Goal: Task Accomplishment & Management: Use online tool/utility

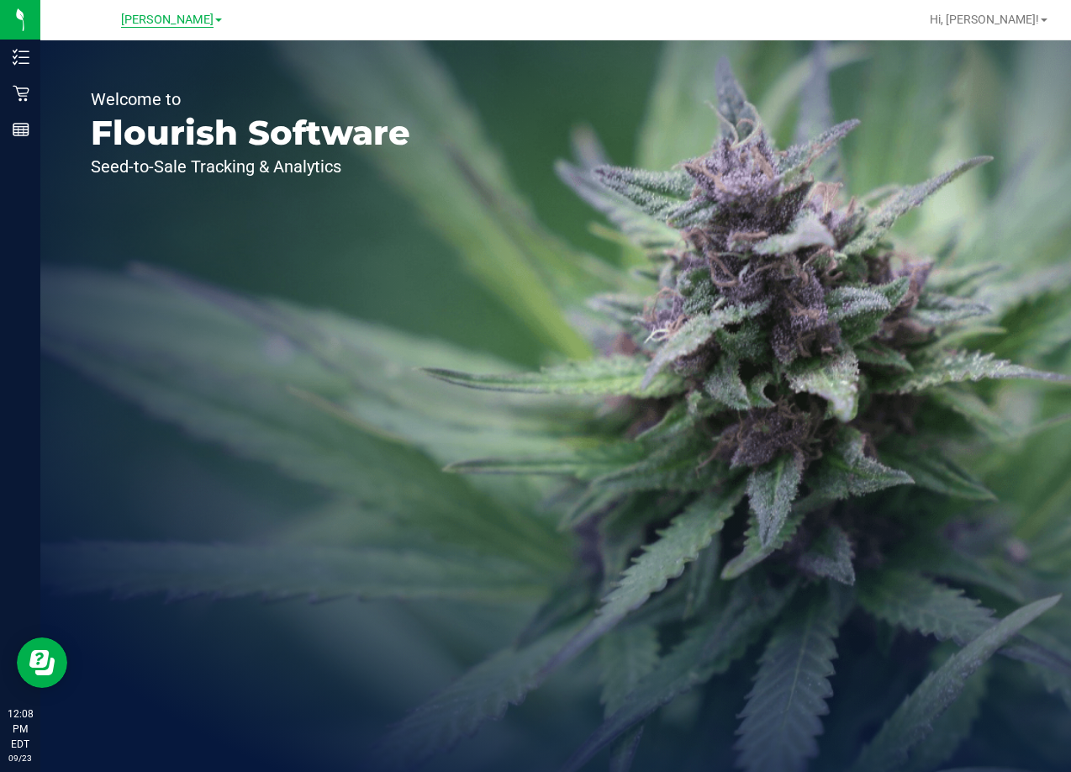
click at [184, 24] on span "[PERSON_NAME]" at bounding box center [167, 20] width 93 height 15
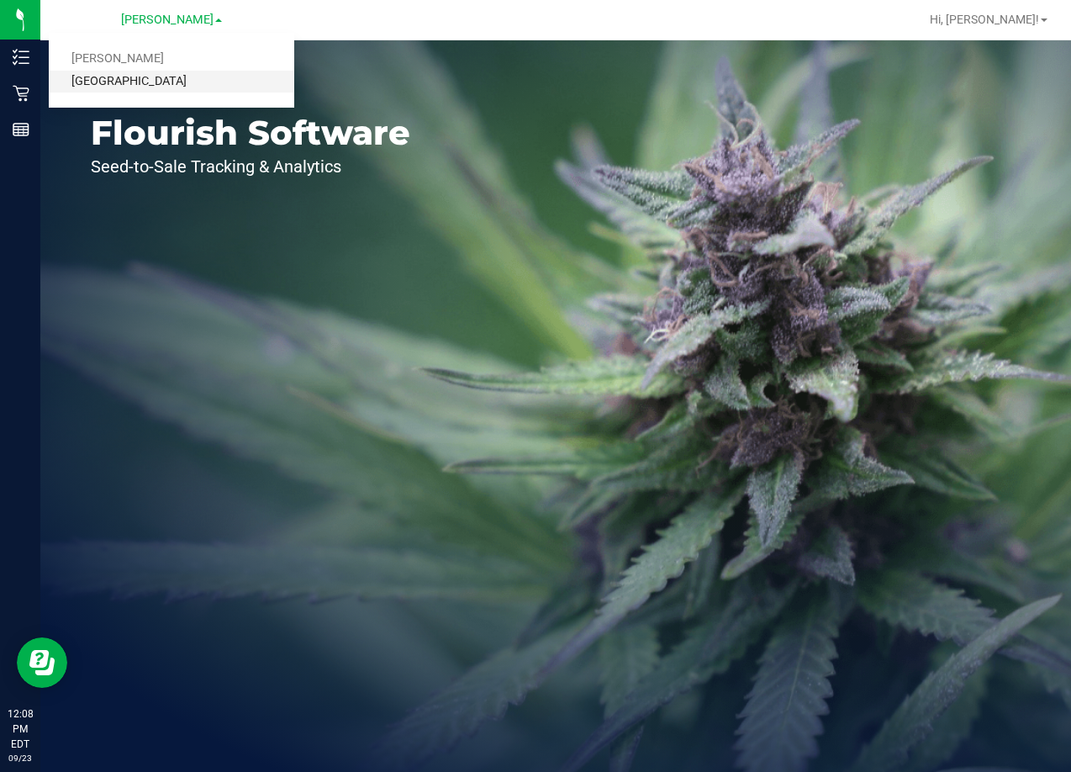
click at [175, 87] on link "[GEOGRAPHIC_DATA]" at bounding box center [172, 82] width 246 height 23
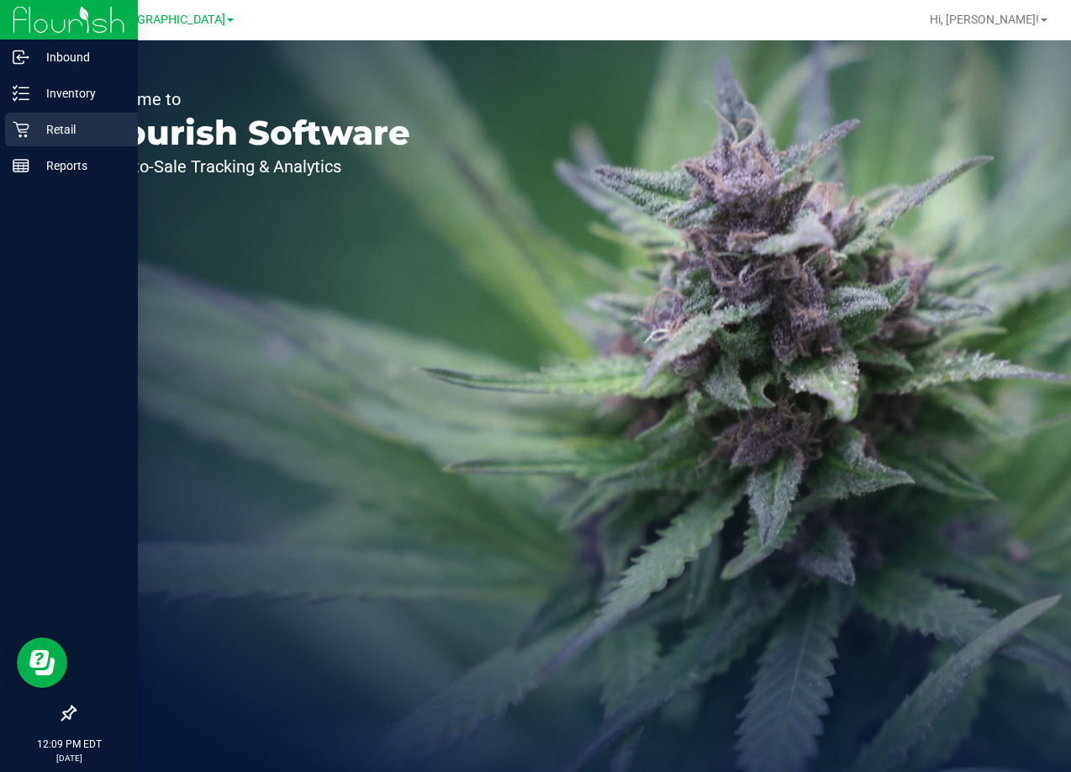
click at [50, 135] on p "Retail" at bounding box center [79, 129] width 101 height 20
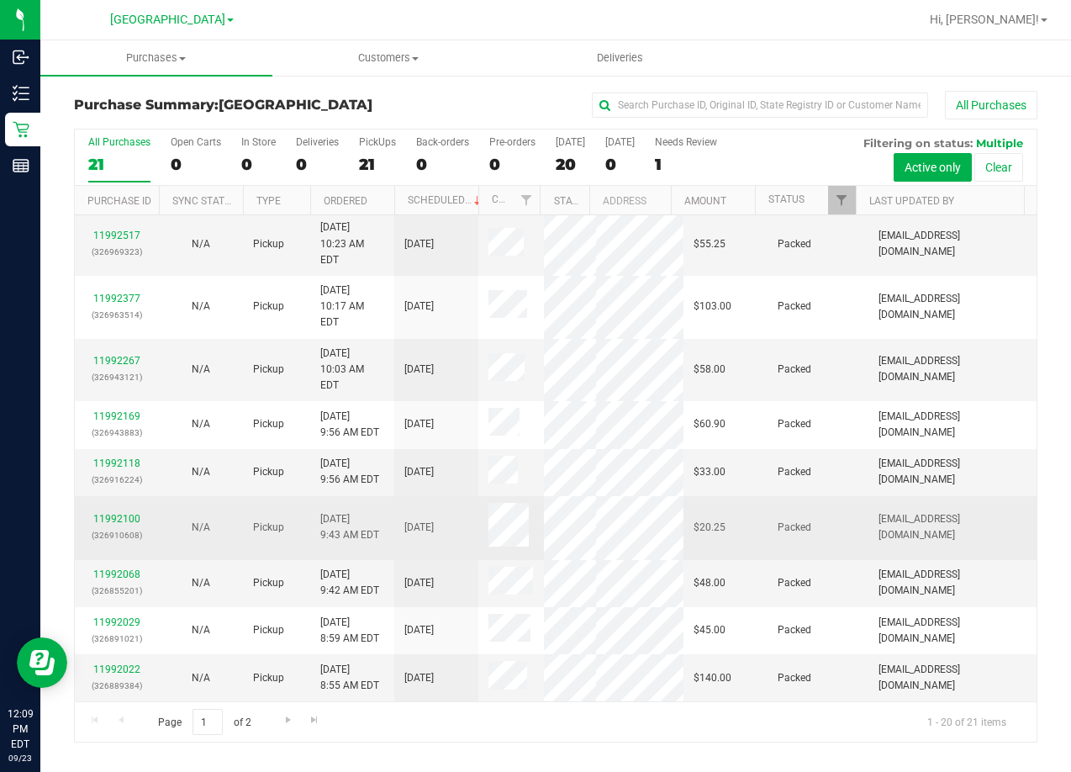
scroll to position [784, 0]
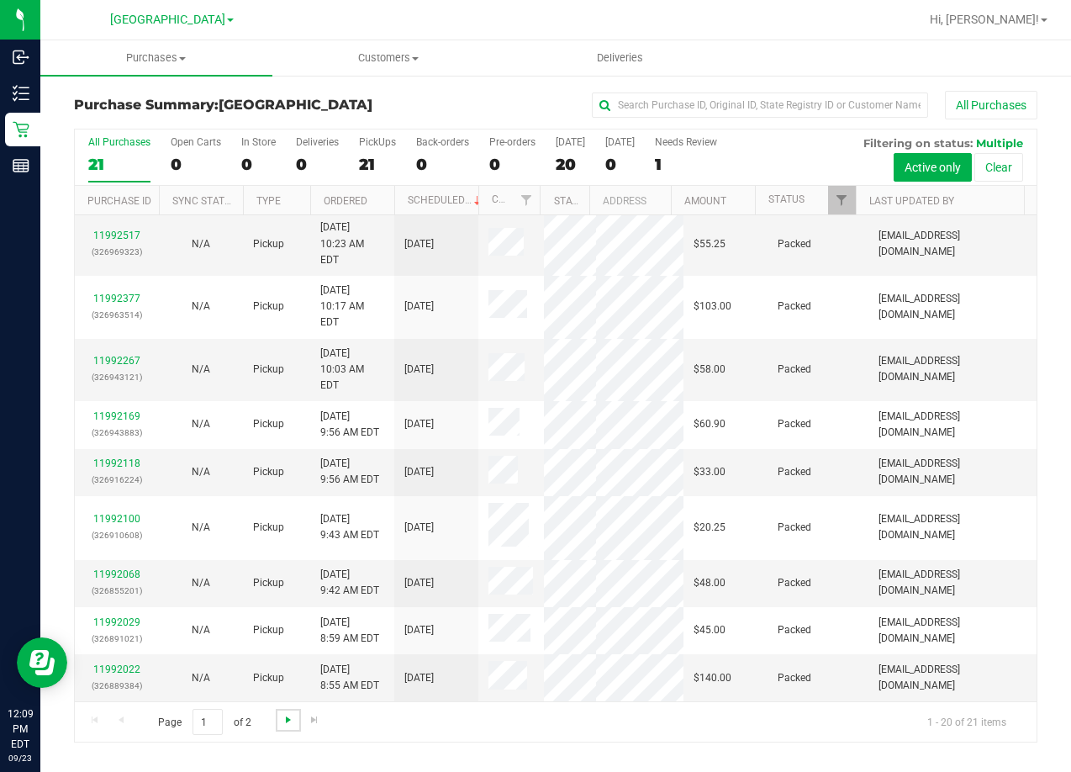
click at [283, 721] on span "Go to the next page" at bounding box center [288, 719] width 13 height 13
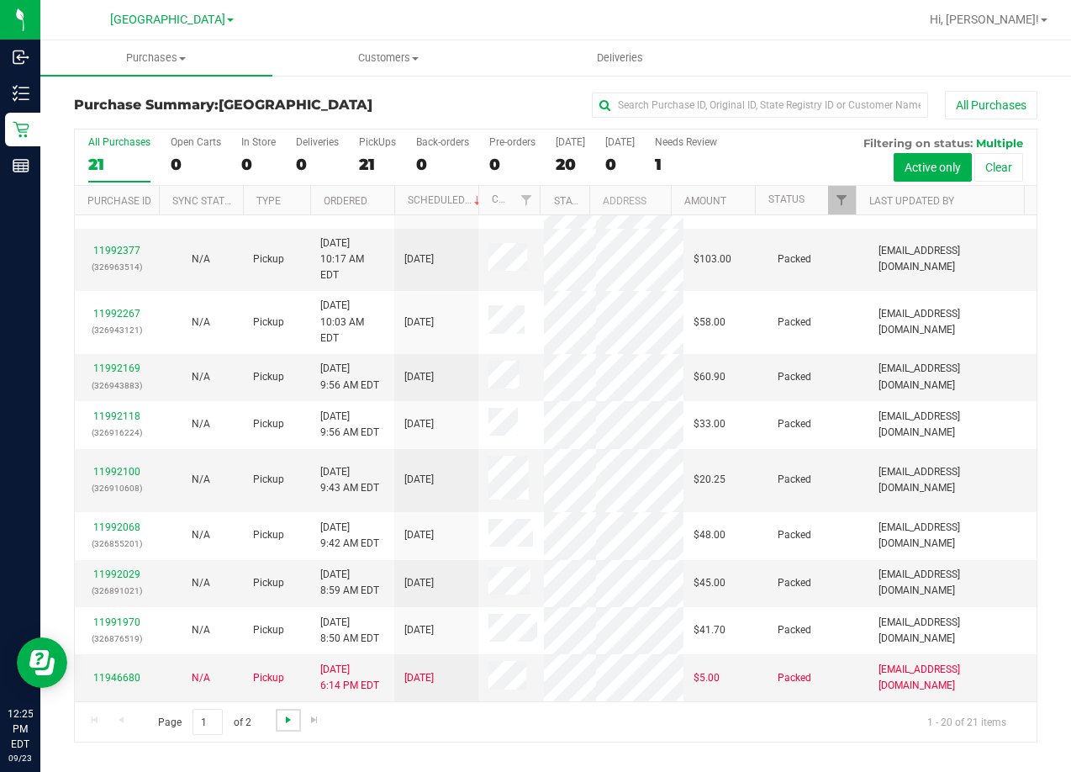
click at [286, 718] on span "Go to the next page" at bounding box center [288, 719] width 13 height 13
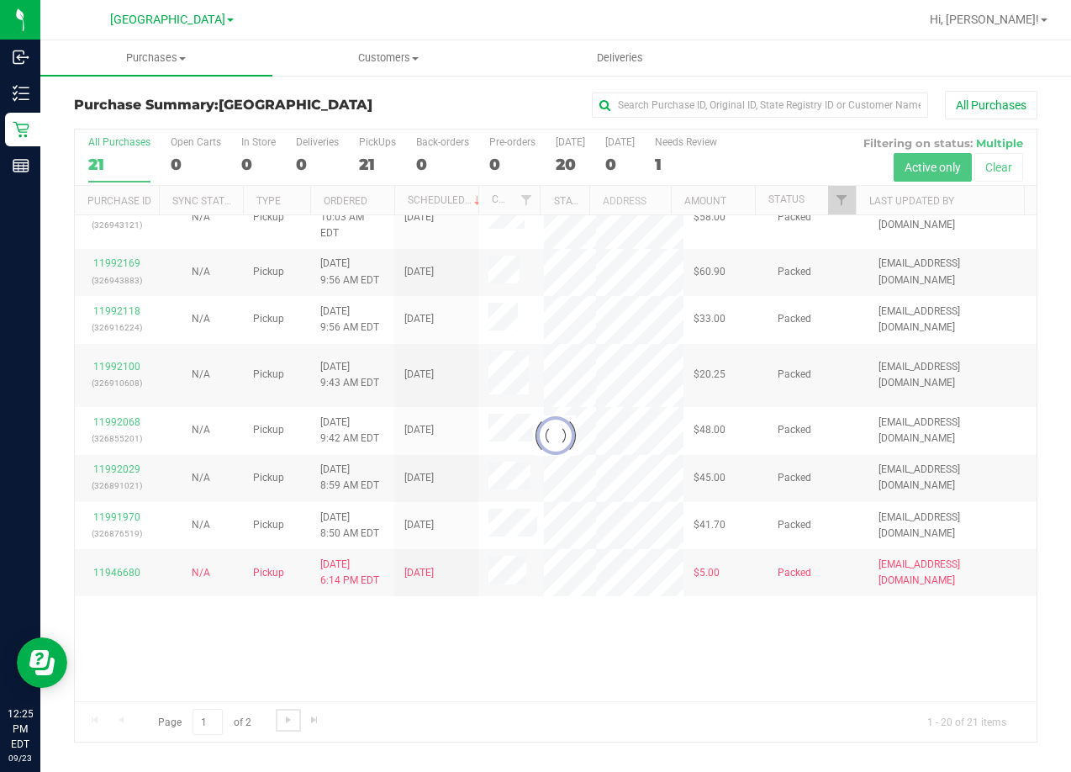
scroll to position [0, 0]
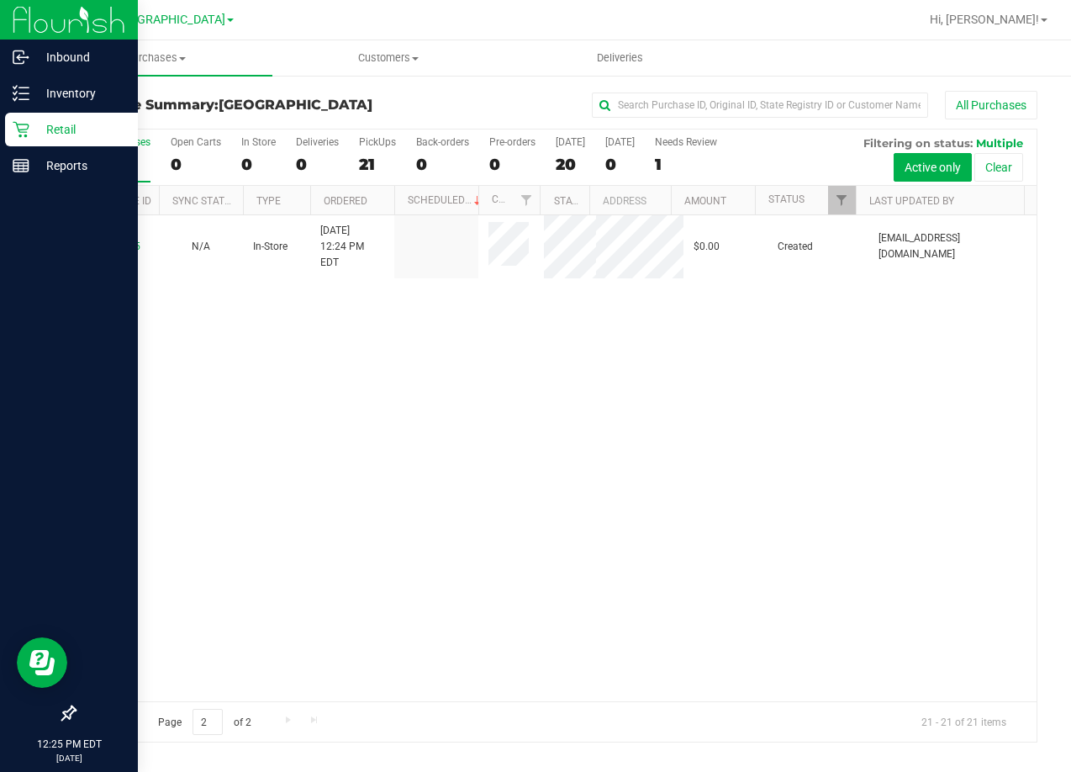
click at [72, 124] on p "Retail" at bounding box center [79, 129] width 101 height 20
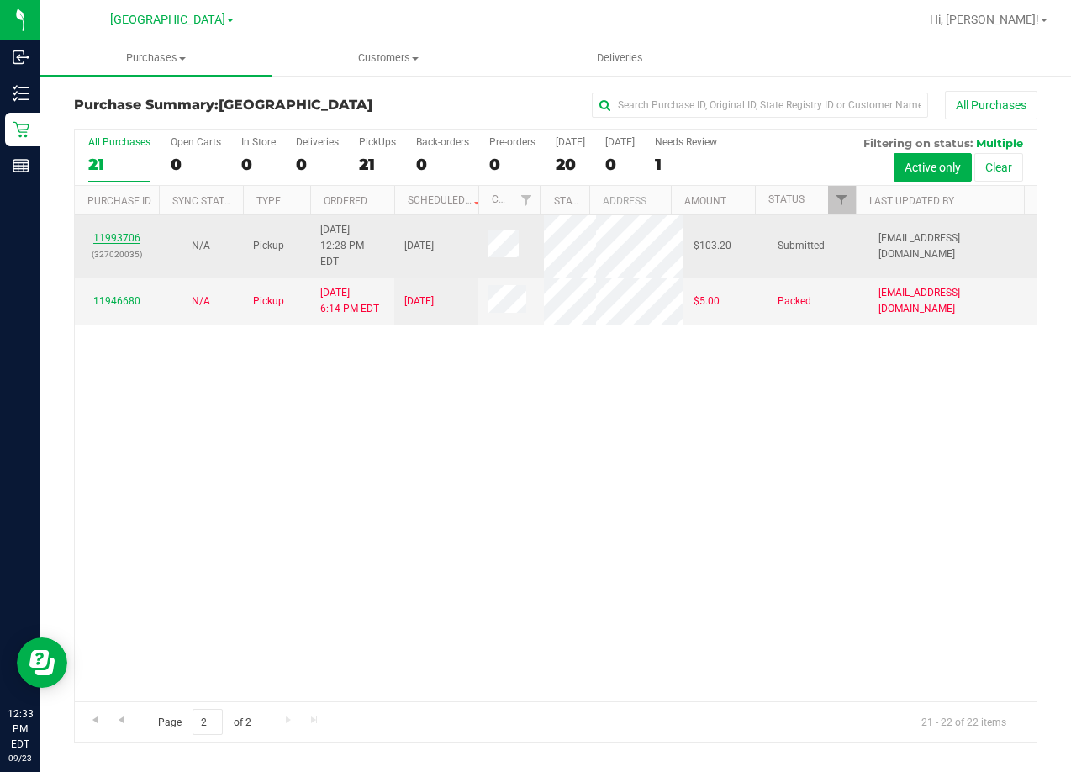
click at [108, 232] on link "11993706" at bounding box center [116, 238] width 47 height 12
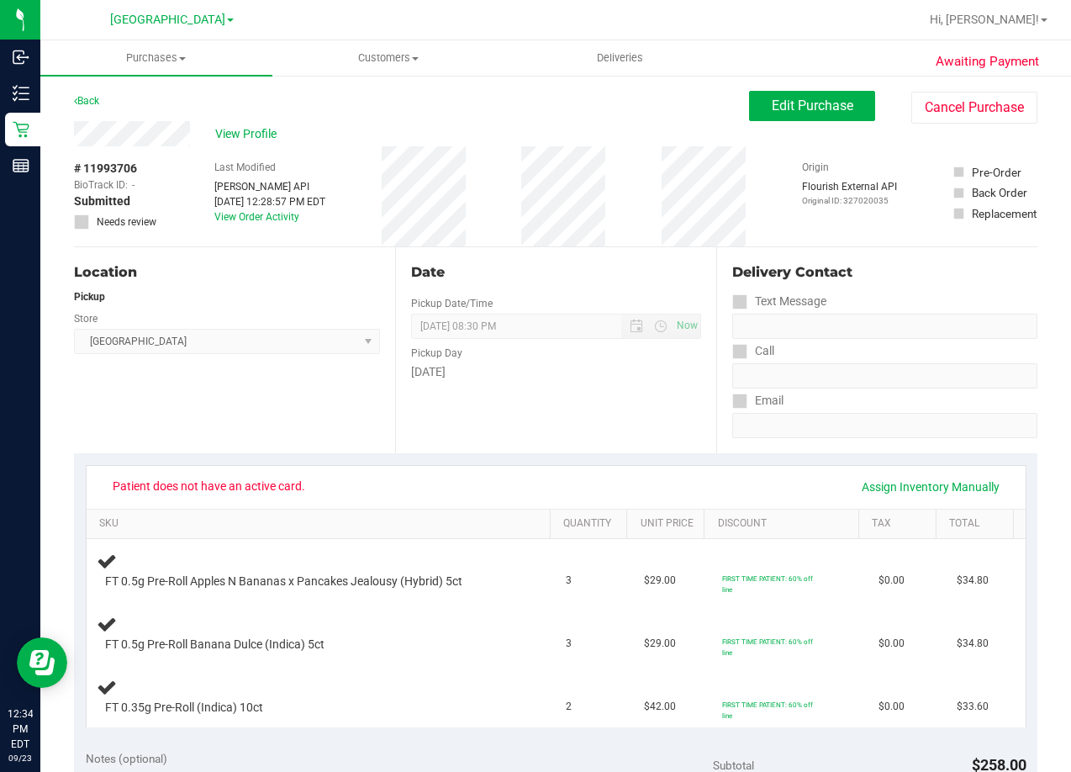
click at [382, 124] on div "View Profile" at bounding box center [411, 133] width 675 height 25
click at [224, 128] on span "View Profile" at bounding box center [248, 134] width 67 height 18
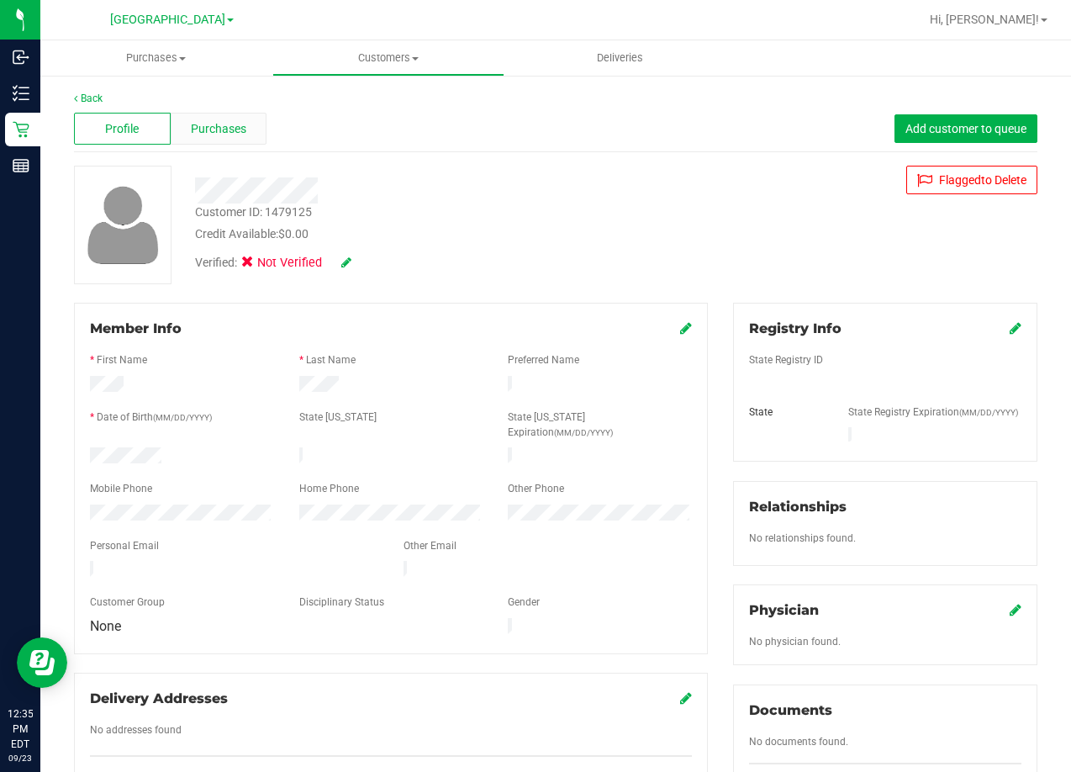
click at [209, 124] on span "Purchases" at bounding box center [219, 129] width 56 height 18
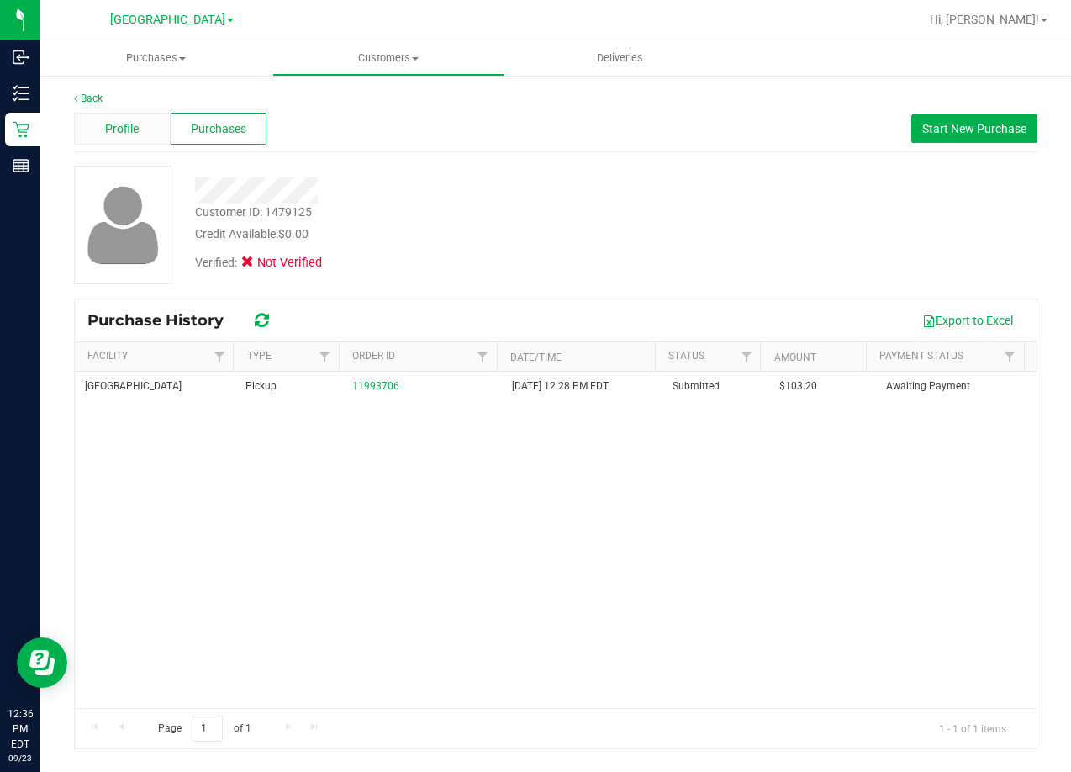
click at [125, 127] on span "Profile" at bounding box center [122, 129] width 34 height 18
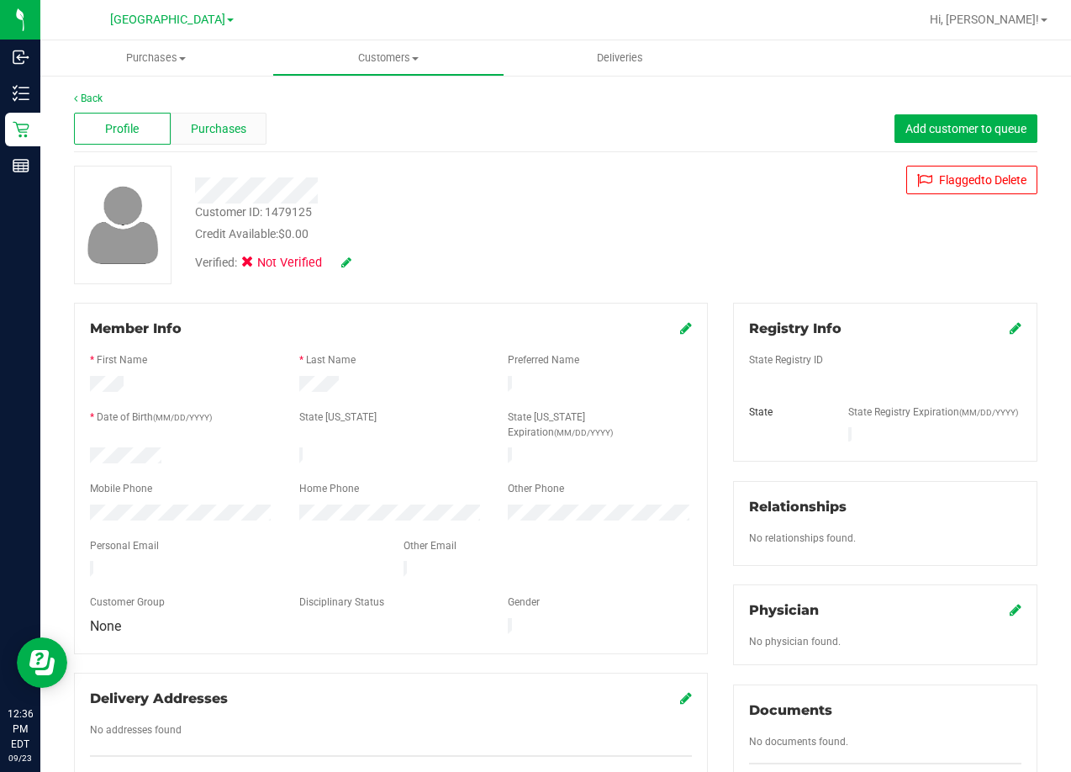
click at [223, 141] on div "Purchases" at bounding box center [219, 129] width 97 height 32
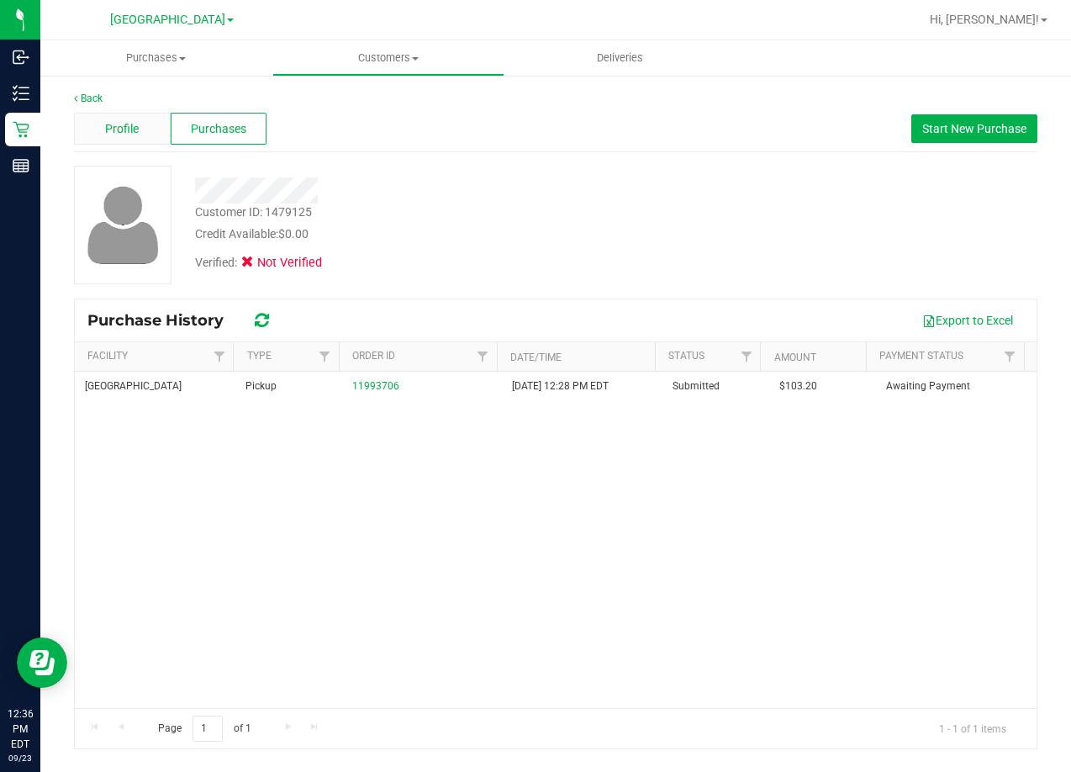
click at [135, 126] on span "Profile" at bounding box center [122, 129] width 34 height 18
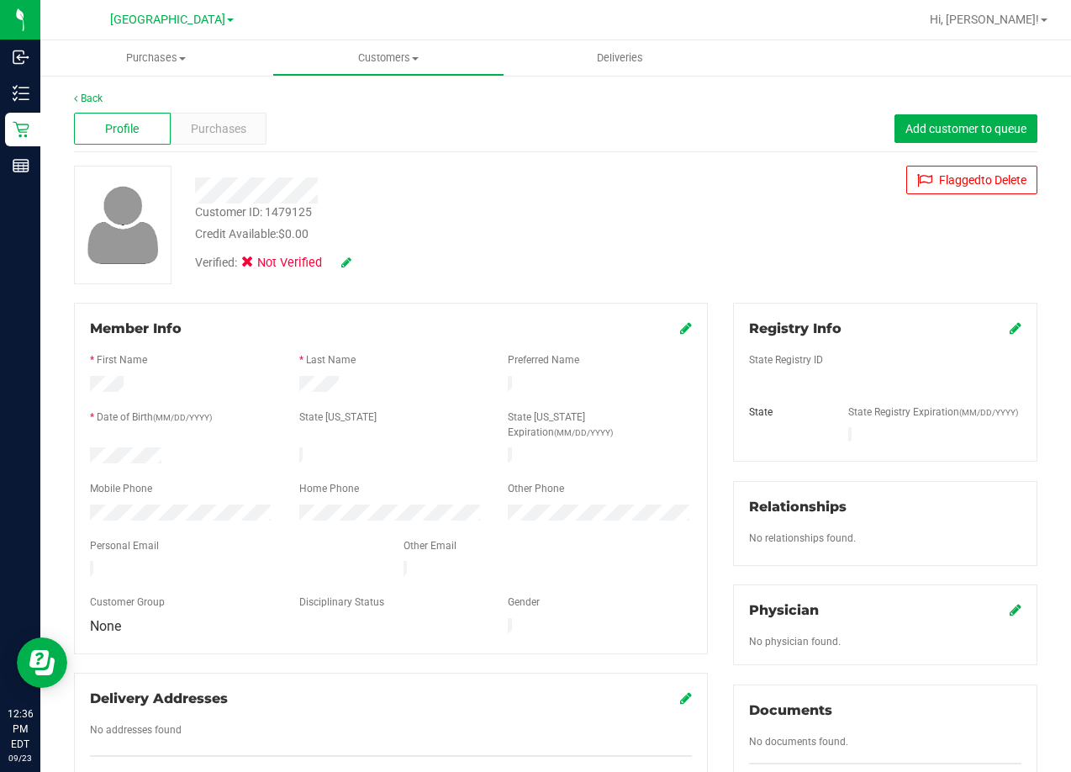
click at [123, 505] on div at bounding box center [181, 515] width 209 height 20
click at [213, 128] on span "Purchases" at bounding box center [219, 129] width 56 height 18
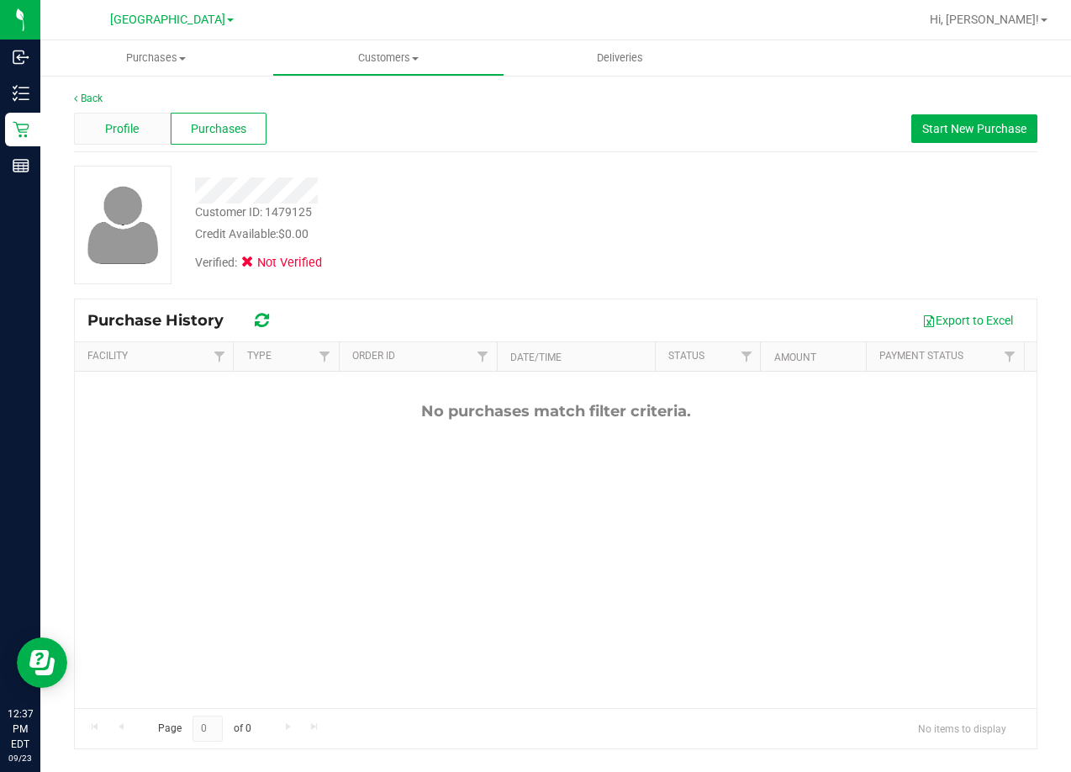
click at [103, 120] on div "Profile" at bounding box center [122, 129] width 97 height 32
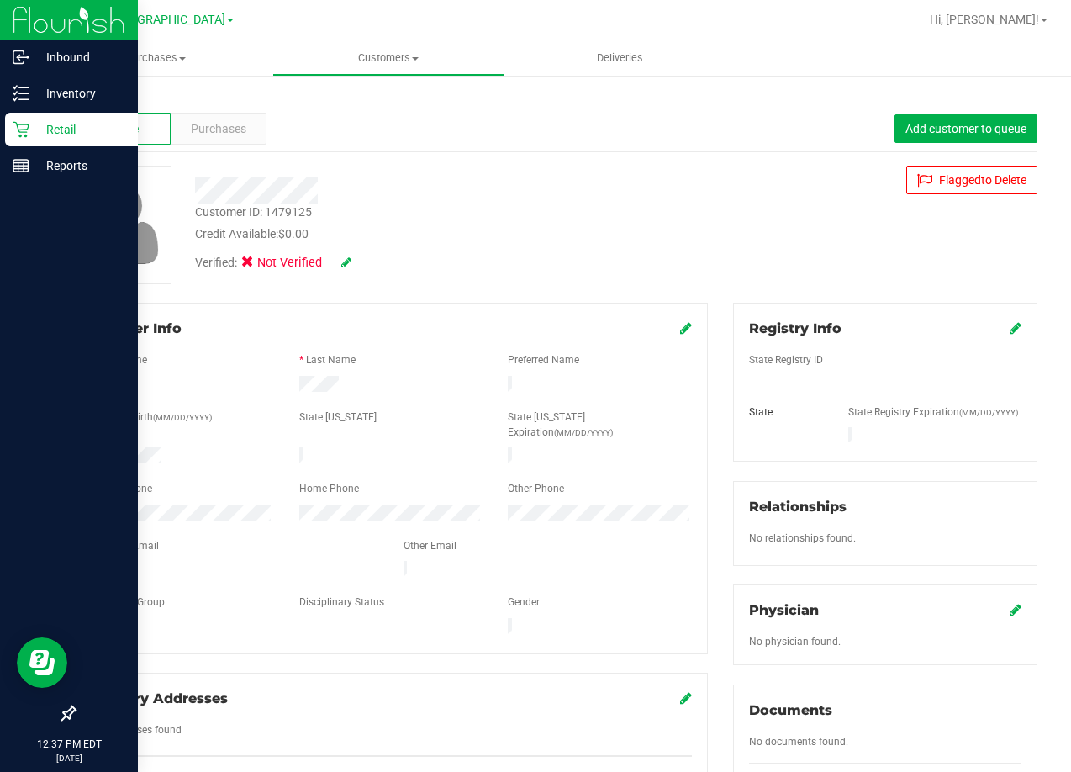
click at [64, 135] on p "Retail" at bounding box center [79, 129] width 101 height 20
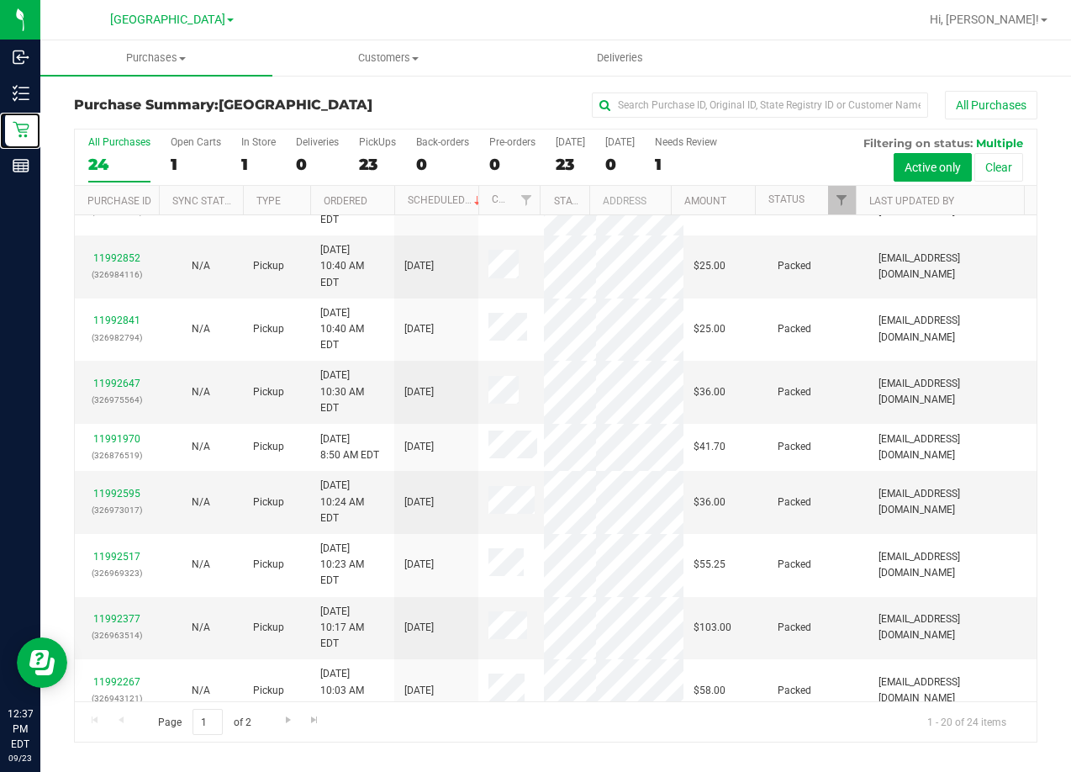
scroll to position [784, 0]
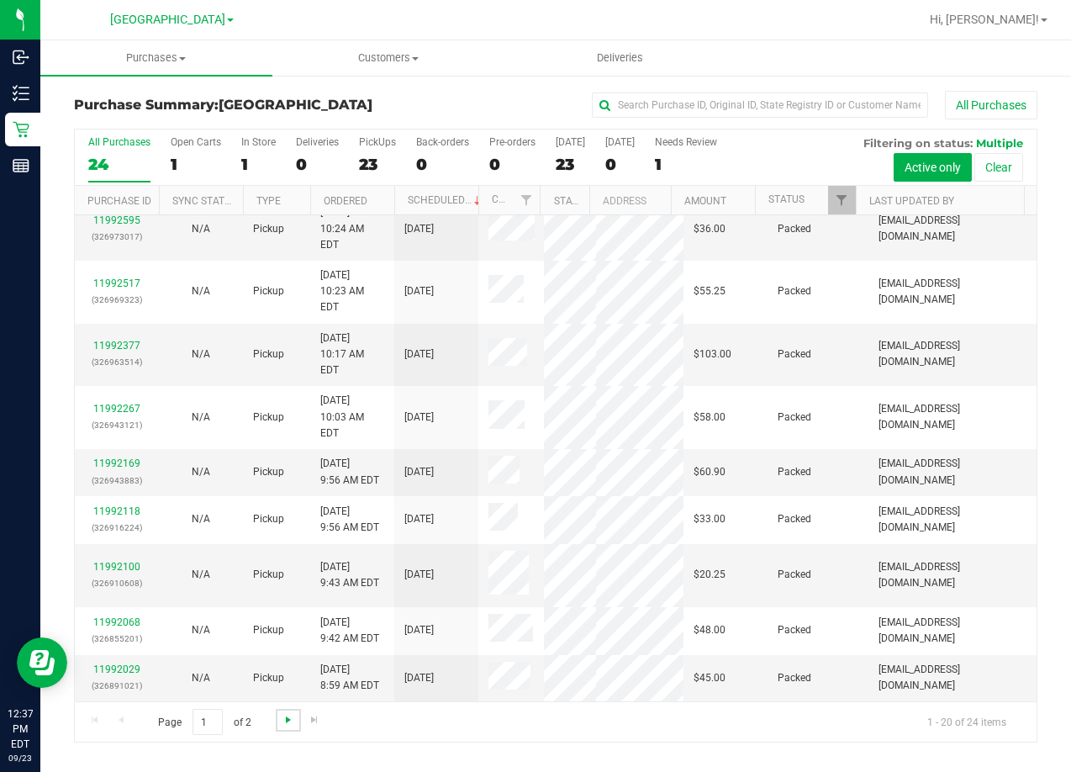
click at [282, 717] on span "Go to the next page" at bounding box center [288, 719] width 13 height 13
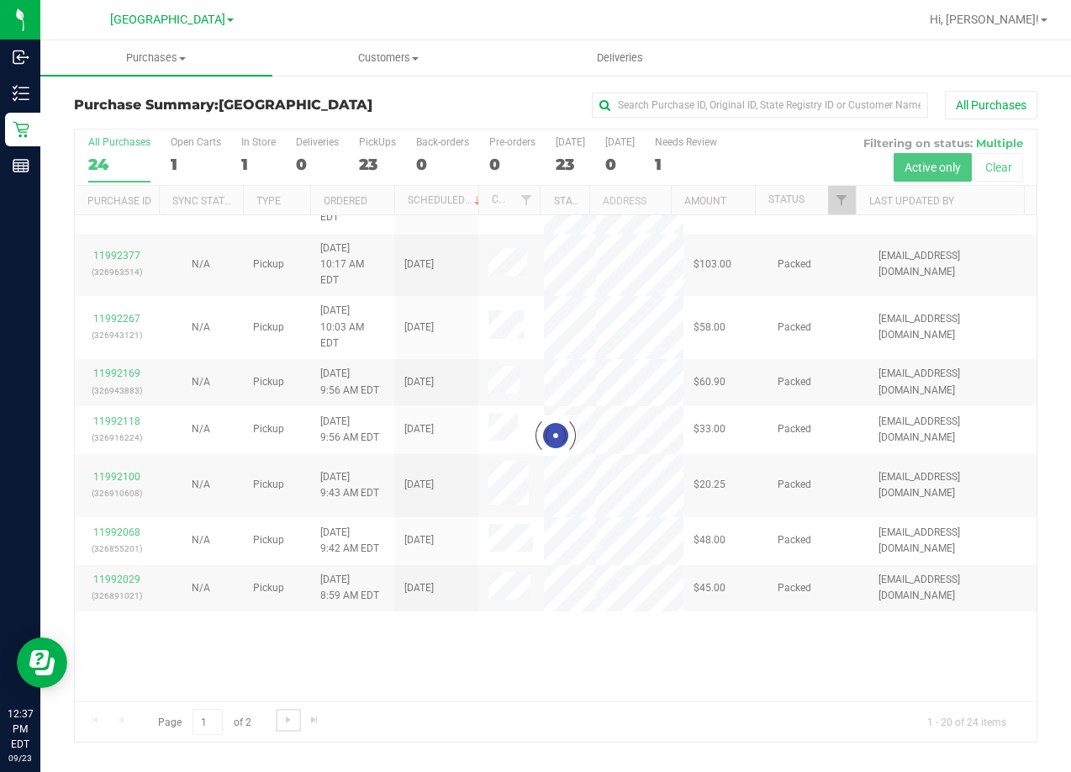
scroll to position [0, 0]
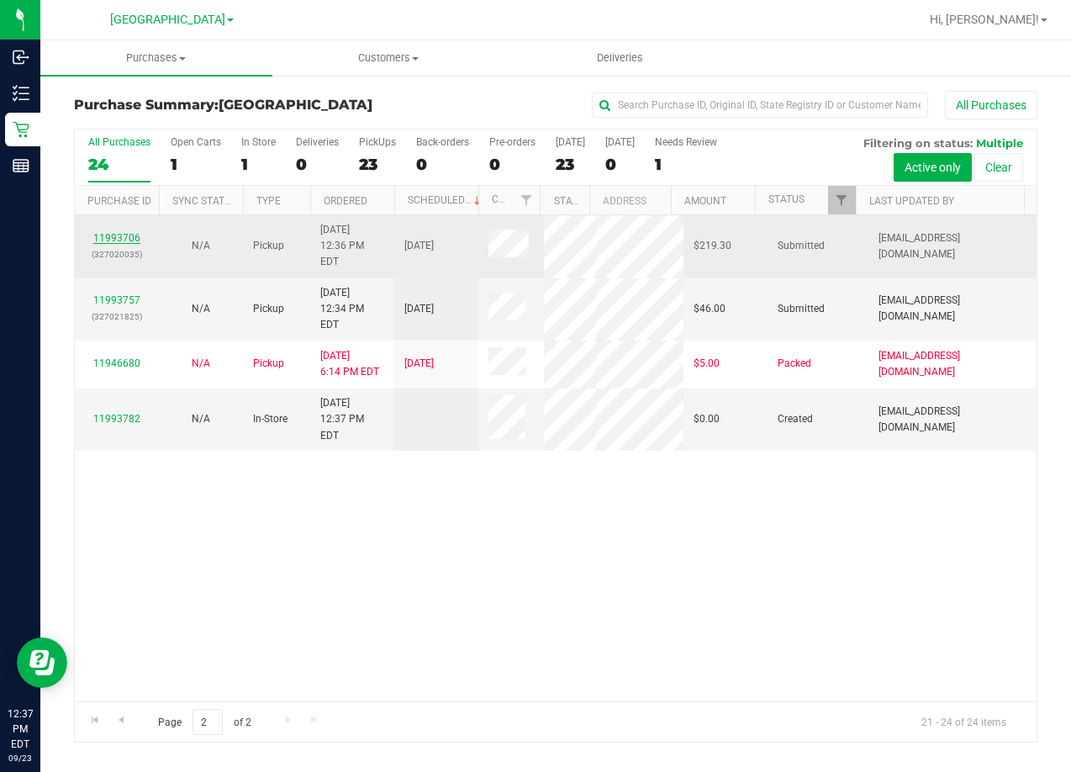
click at [118, 232] on link "11993706" at bounding box center [116, 238] width 47 height 12
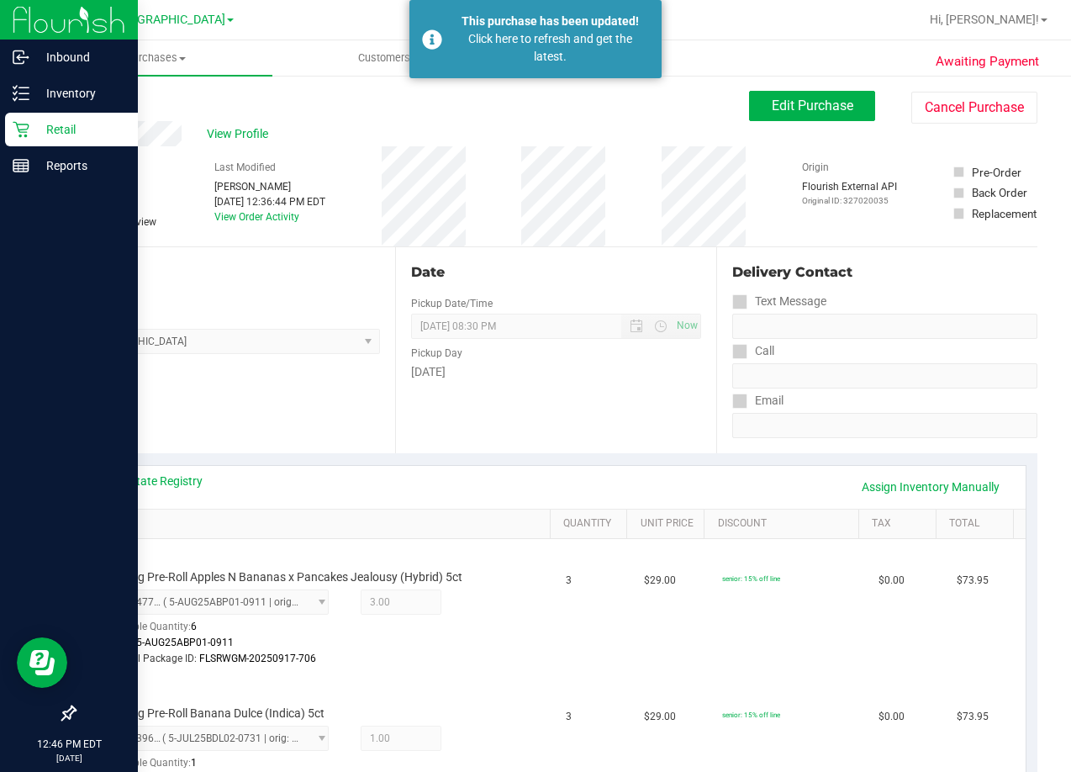
click at [51, 124] on p "Retail" at bounding box center [79, 129] width 101 height 20
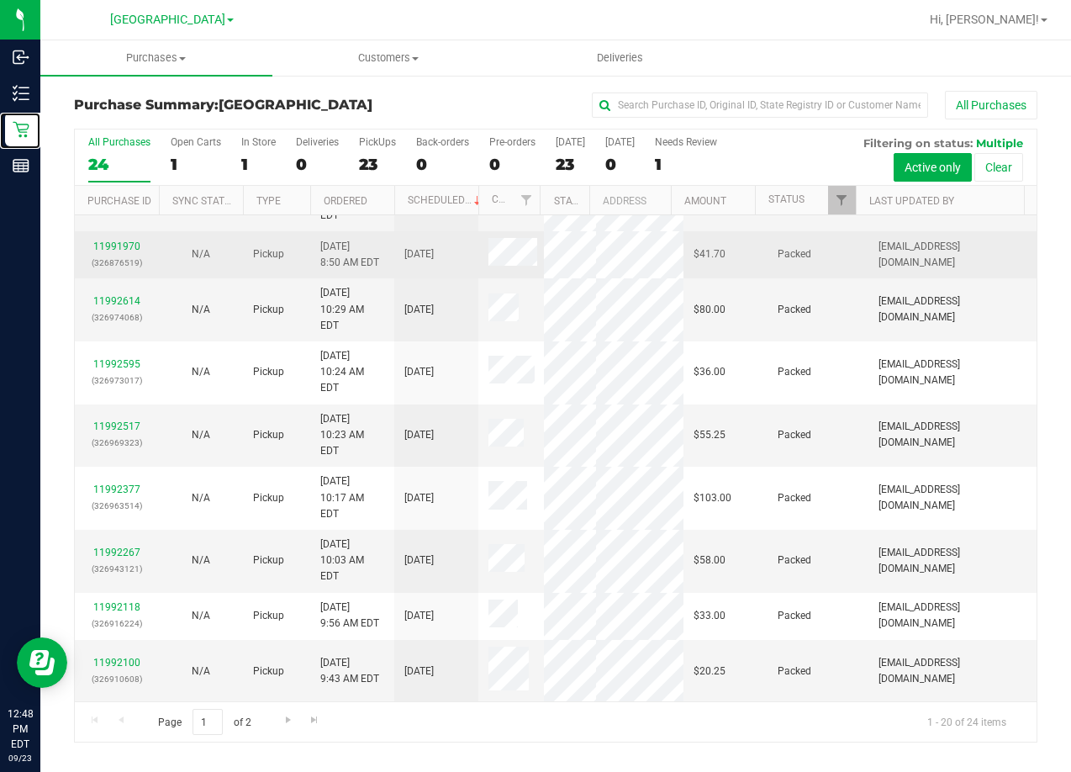
scroll to position [736, 0]
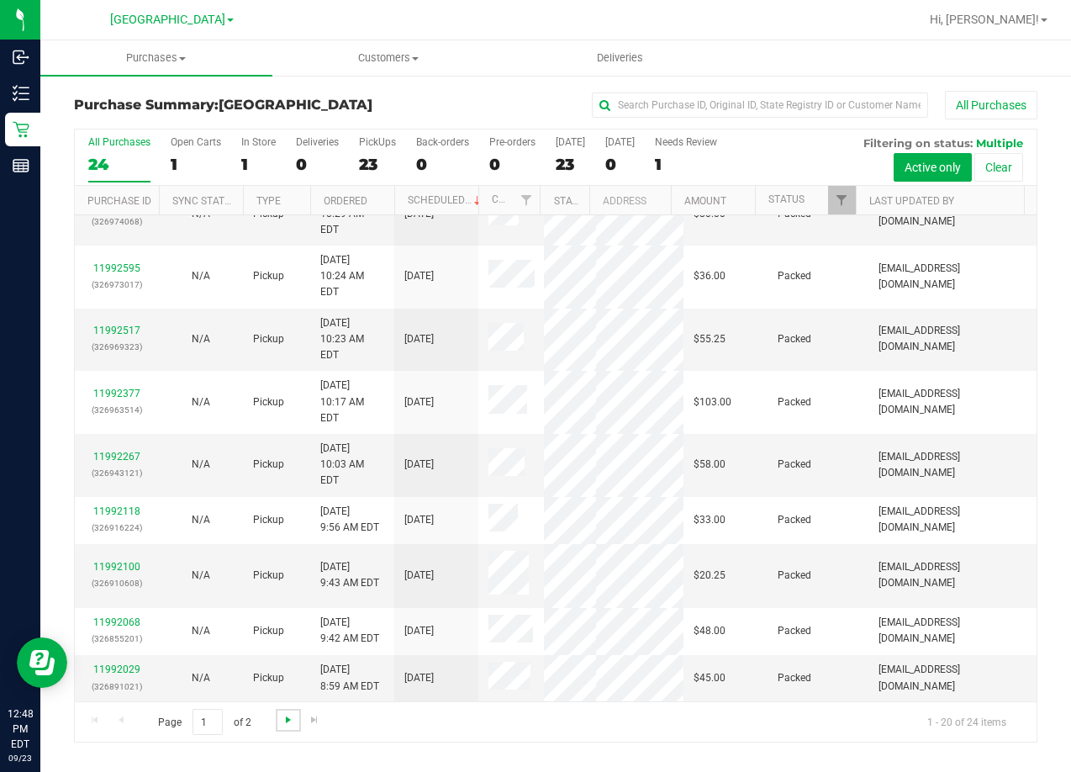
click at [293, 721] on span "Go to the next page" at bounding box center [288, 719] width 13 height 13
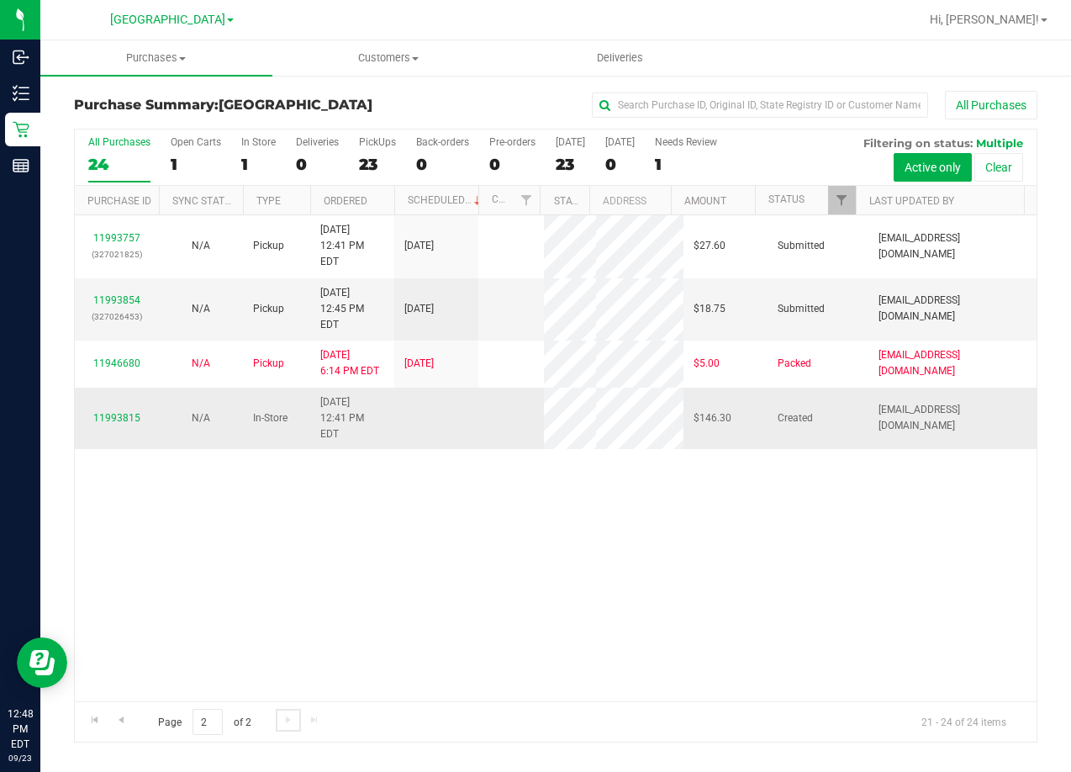
scroll to position [0, 0]
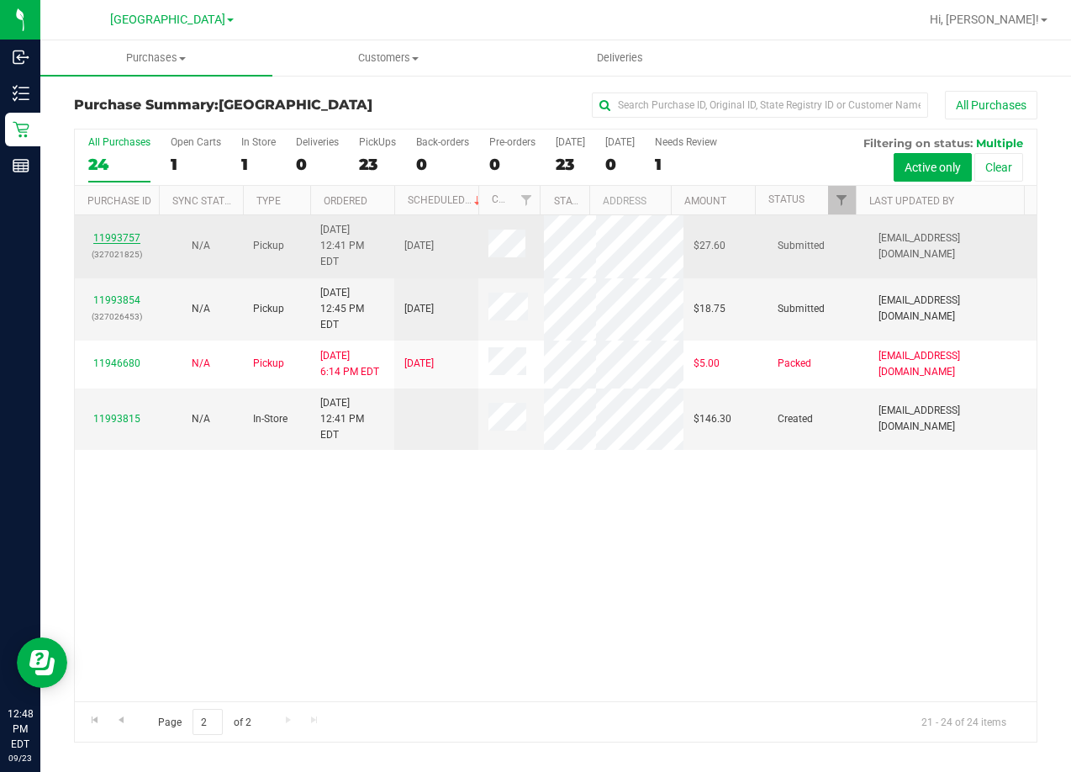
click at [102, 232] on link "11993757" at bounding box center [116, 238] width 47 height 12
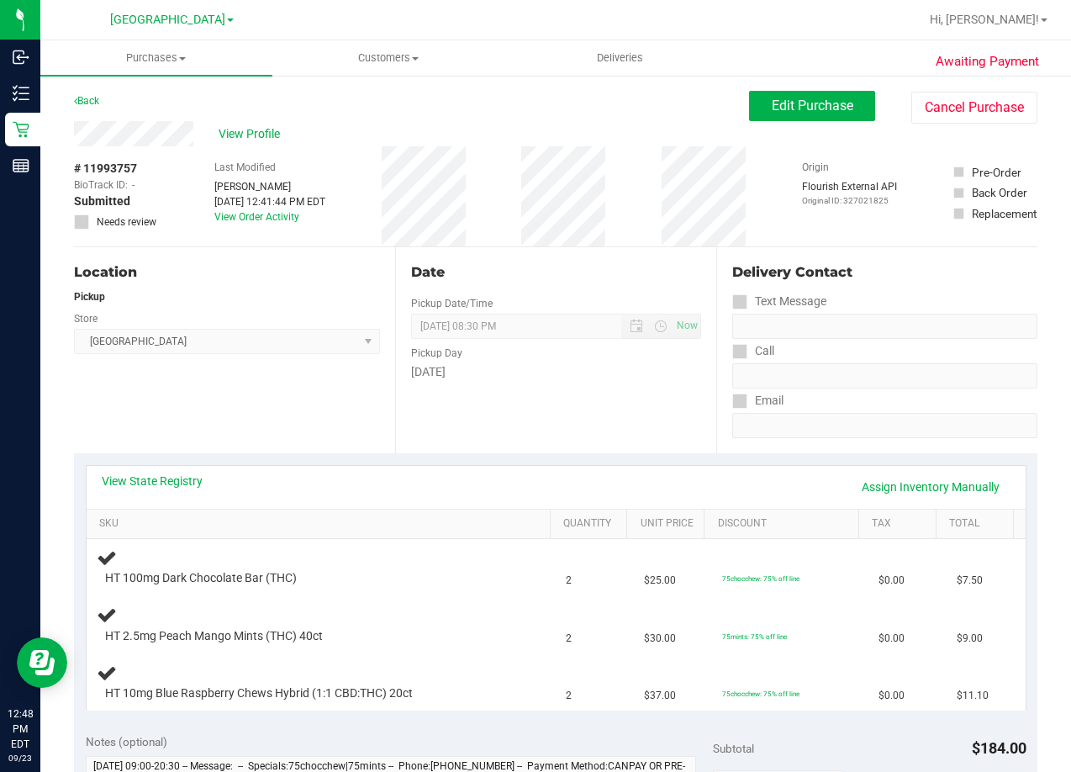
click at [161, 490] on div "View State Registry Assign Inventory Manually" at bounding box center [556, 487] width 909 height 29
click at [165, 484] on link "View State Registry" at bounding box center [152, 481] width 101 height 17
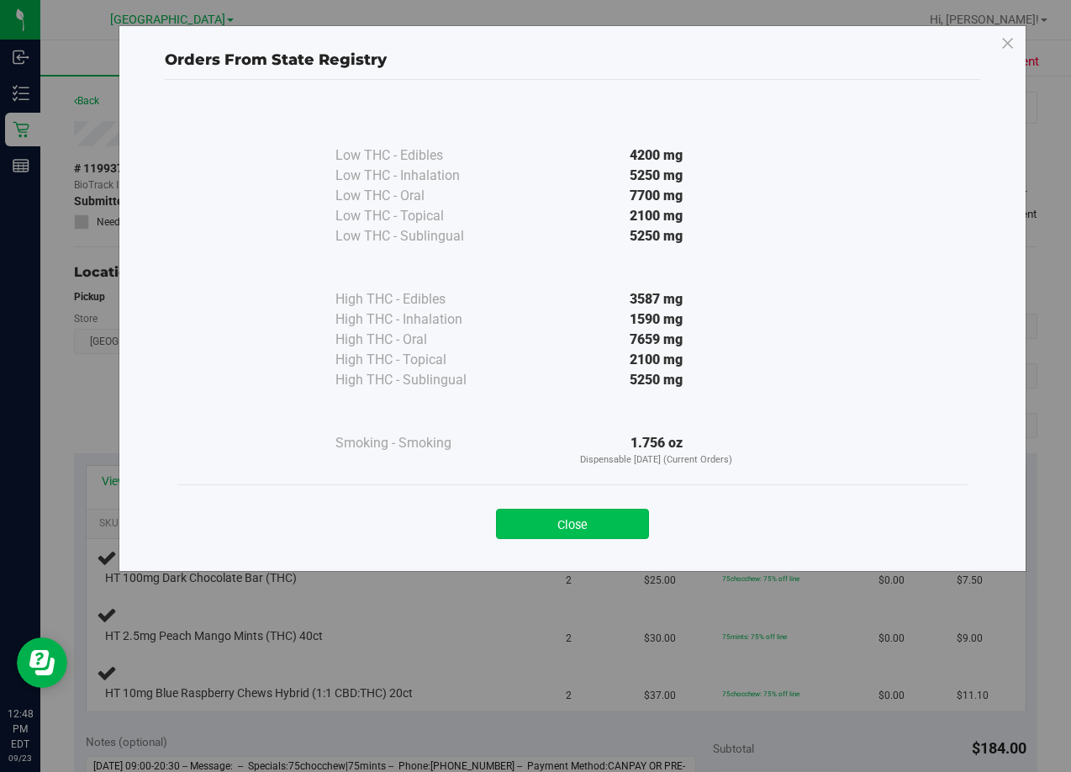
click at [591, 528] on button "Close" at bounding box center [572, 524] width 153 height 30
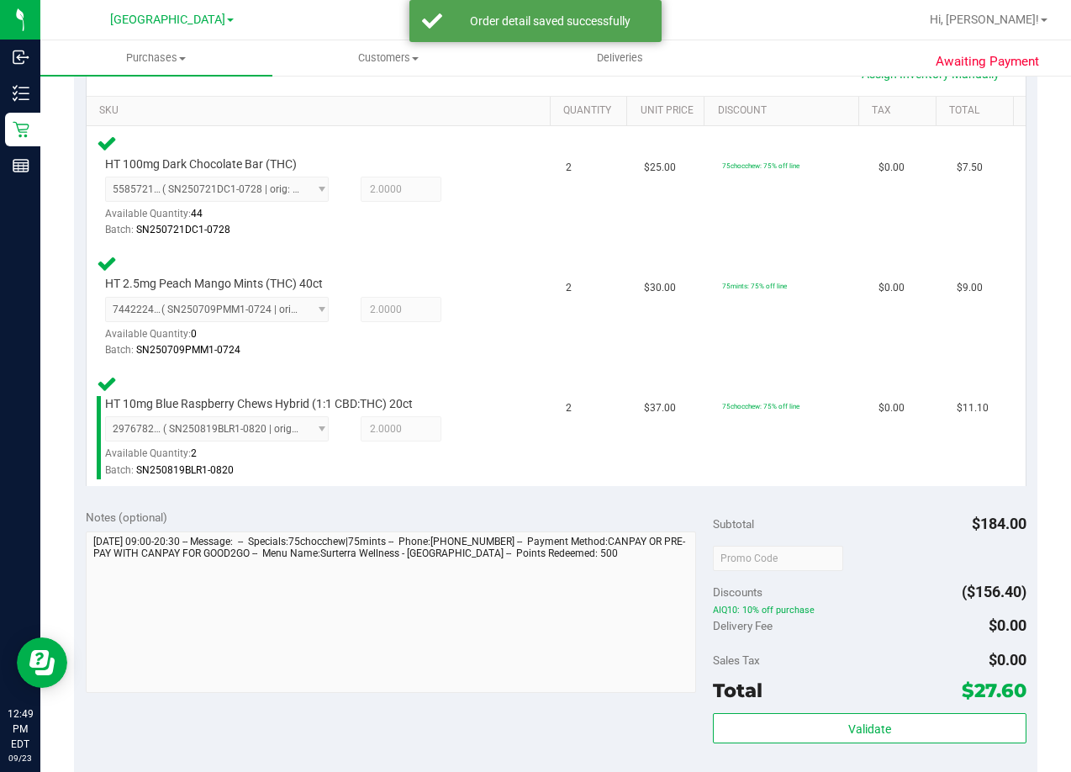
scroll to position [589, 0]
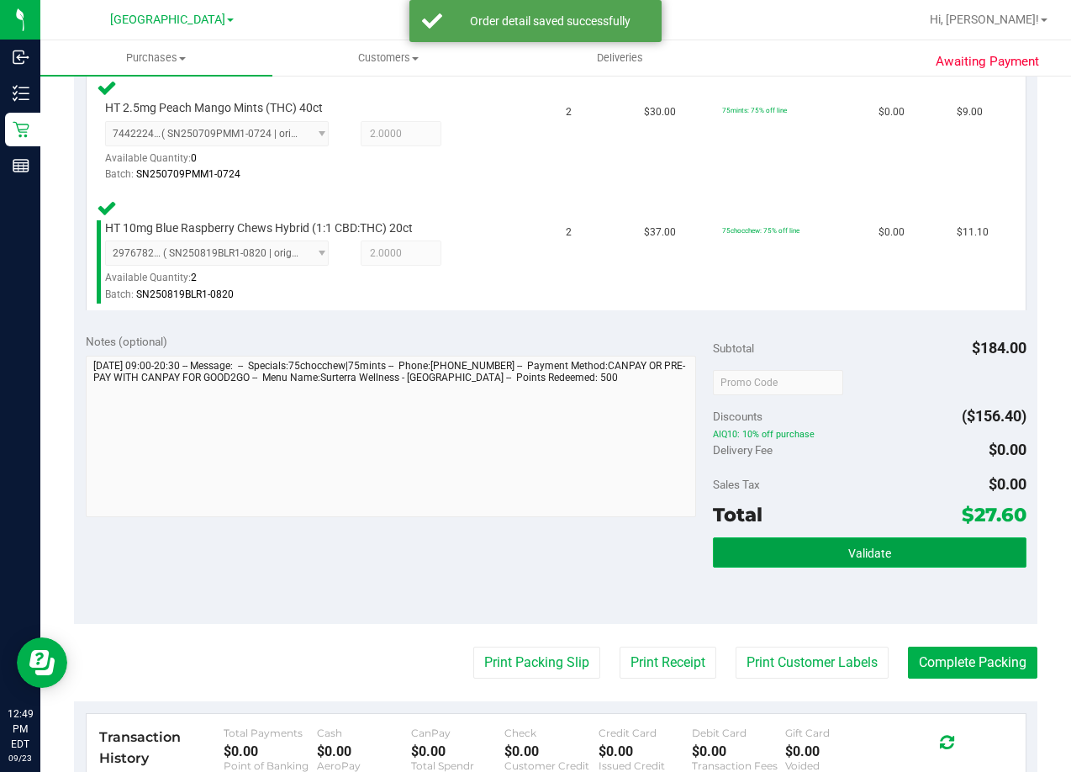
click at [888, 558] on button "Validate" at bounding box center [870, 552] width 314 height 30
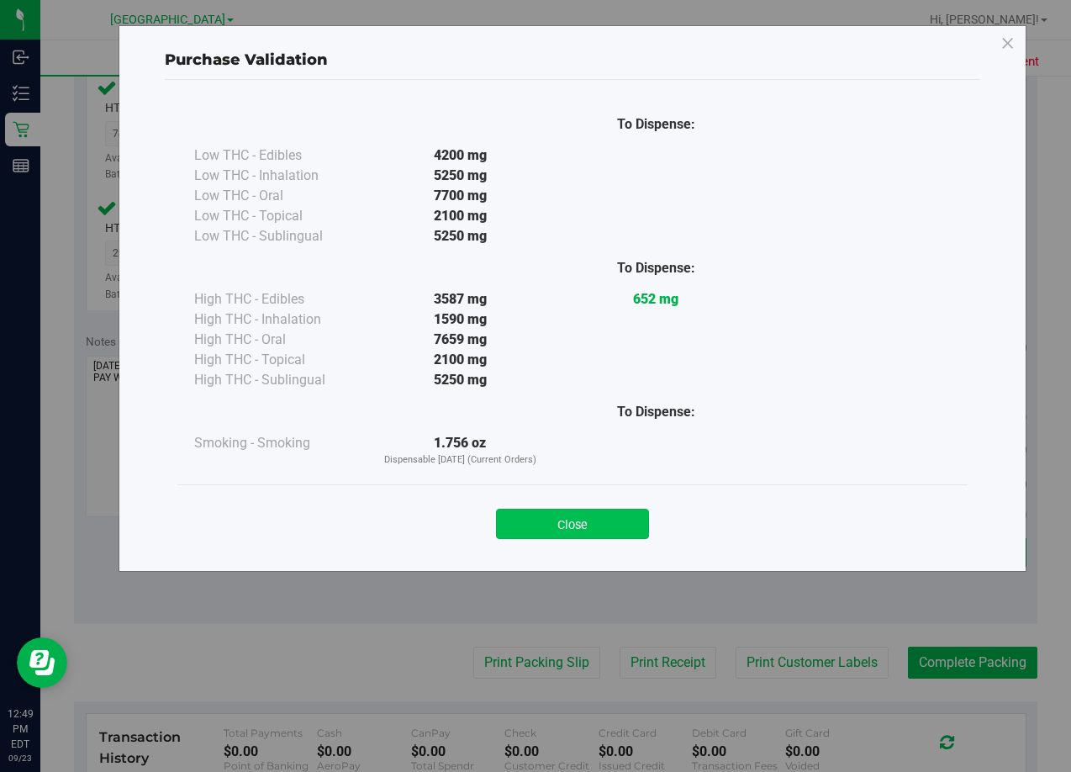
click at [605, 531] on button "Close" at bounding box center [572, 524] width 153 height 30
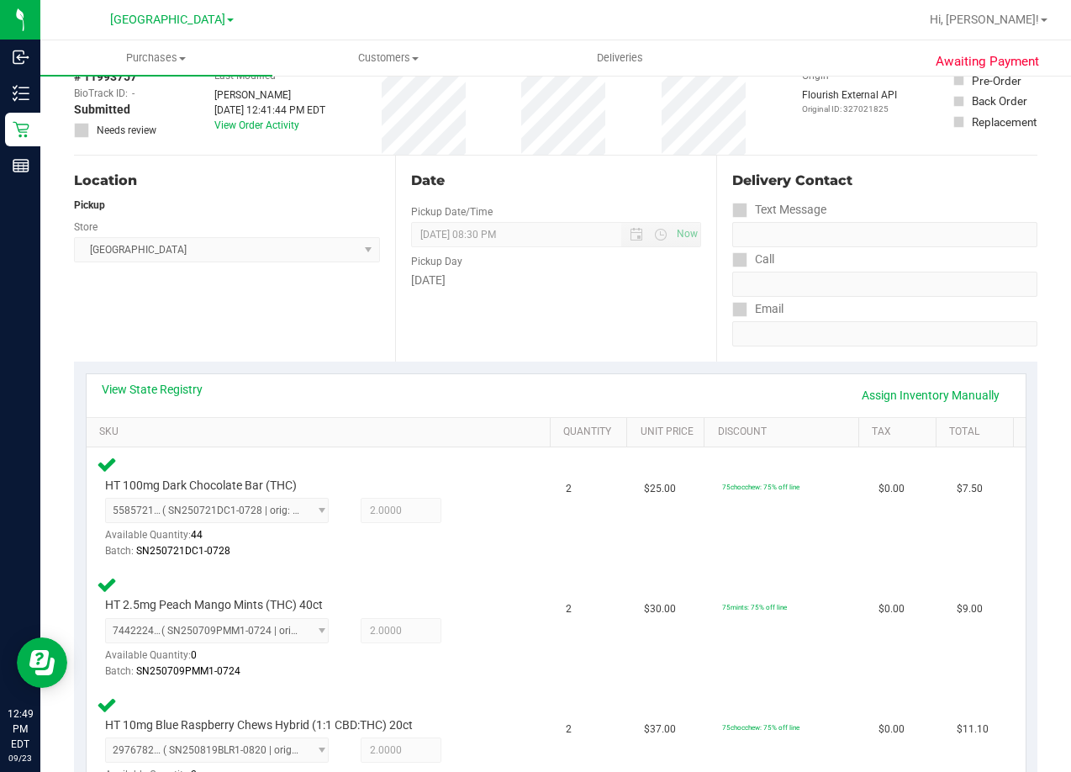
scroll to position [0, 0]
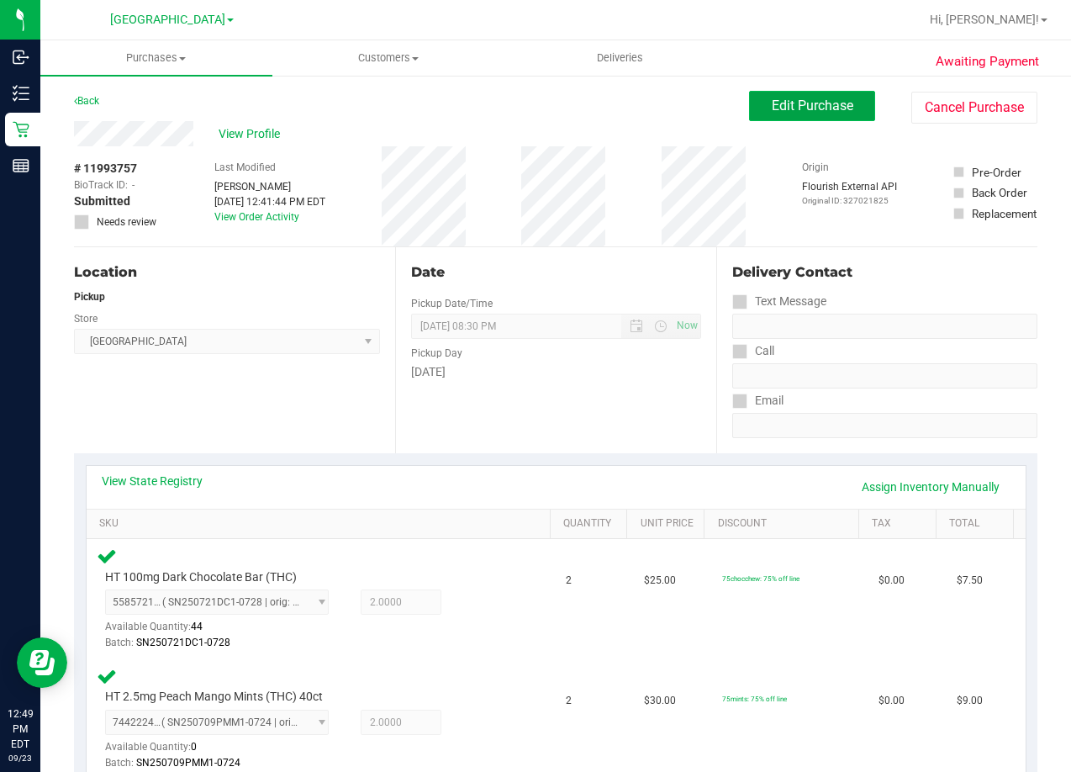
click at [806, 114] on button "Edit Purchase" at bounding box center [812, 106] width 126 height 30
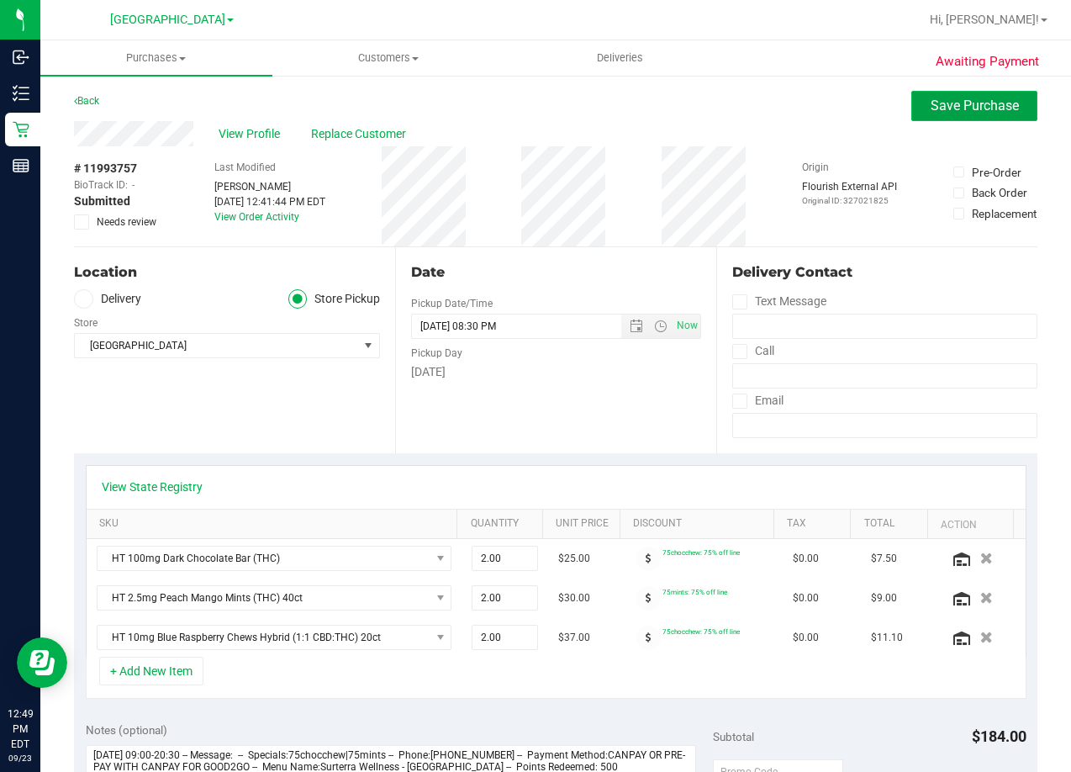
click at [931, 108] on span "Save Purchase" at bounding box center [975, 106] width 88 height 16
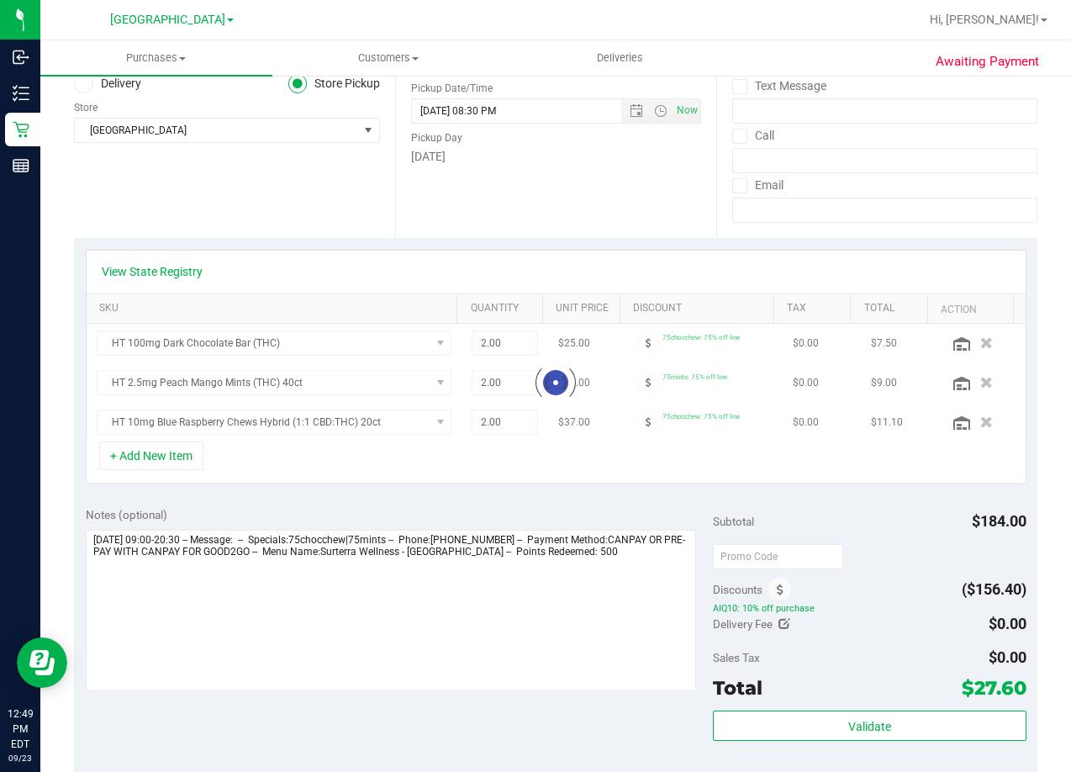
scroll to position [420, 0]
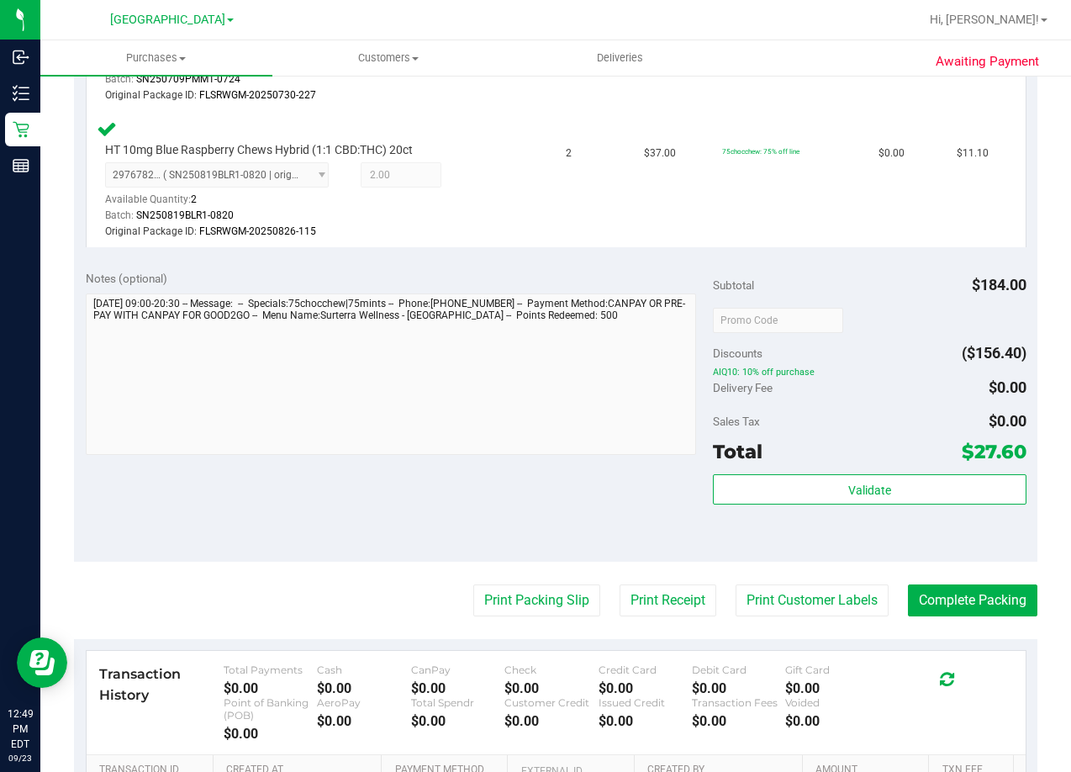
scroll to position [757, 0]
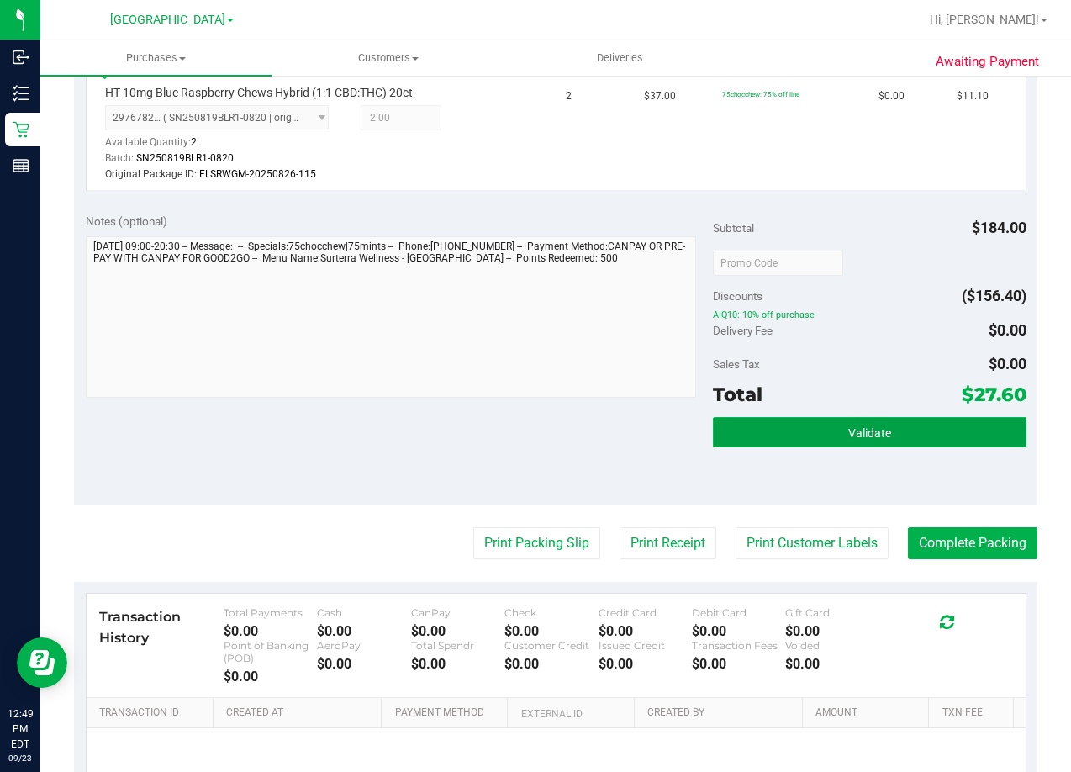
click at [902, 423] on button "Validate" at bounding box center [870, 432] width 314 height 30
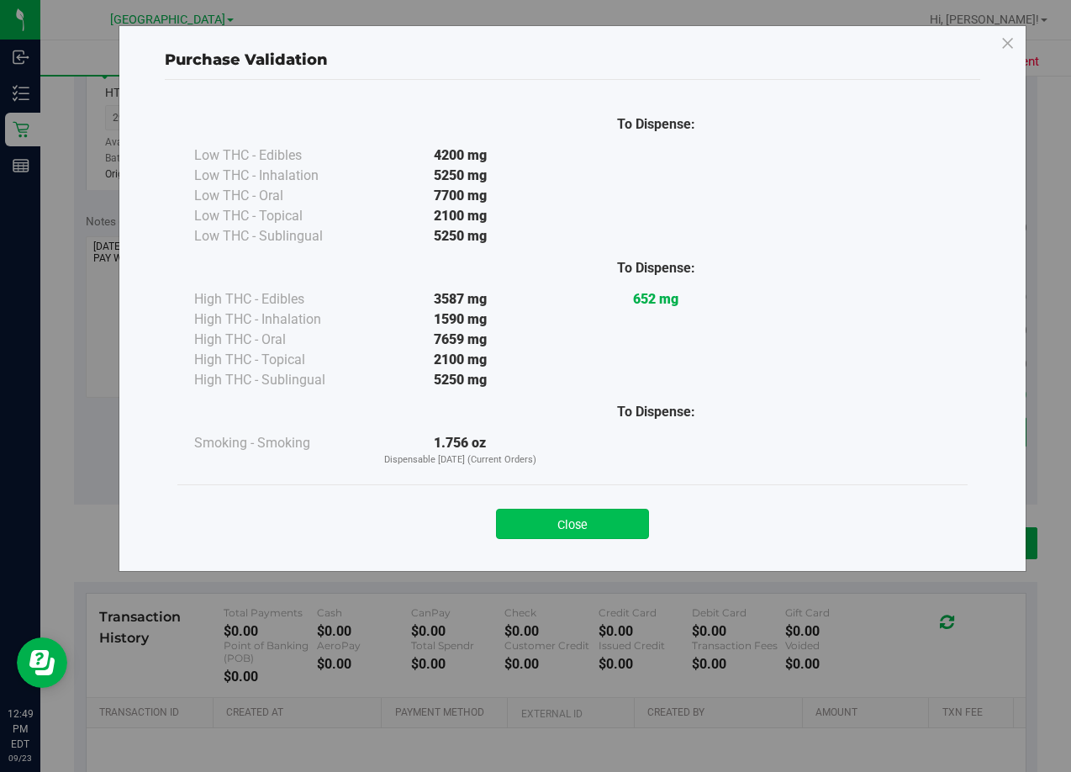
click at [579, 527] on button "Close" at bounding box center [572, 524] width 153 height 30
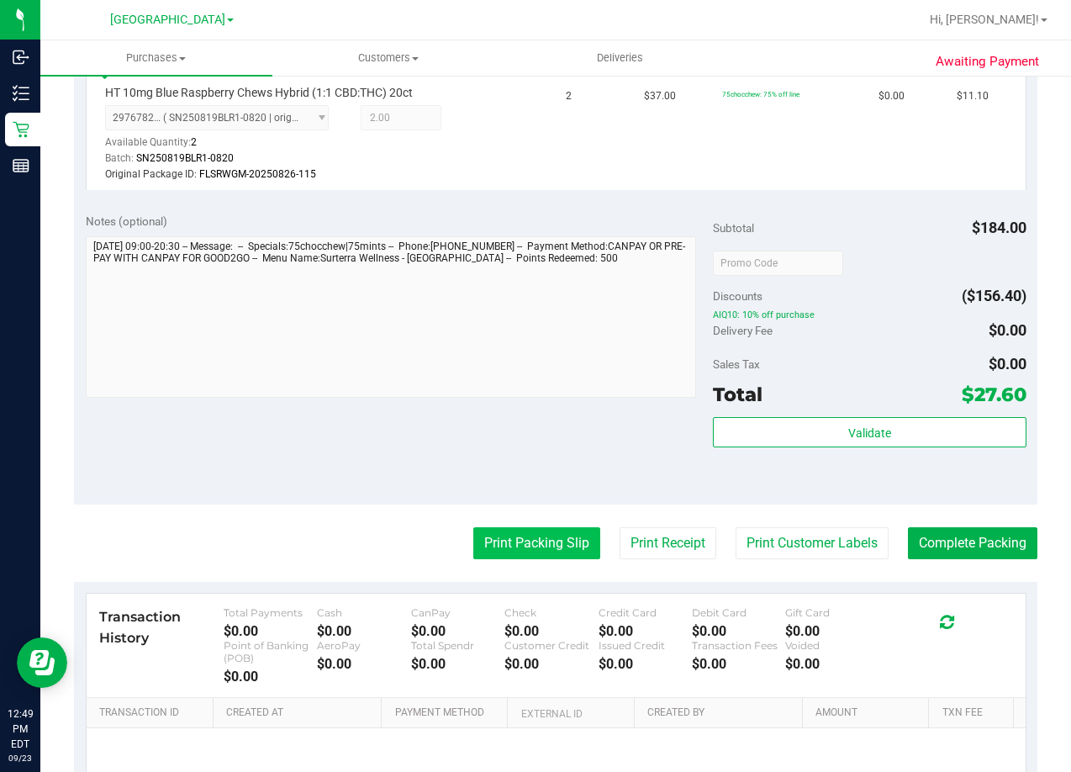
click at [521, 542] on button "Print Packing Slip" at bounding box center [536, 543] width 127 height 32
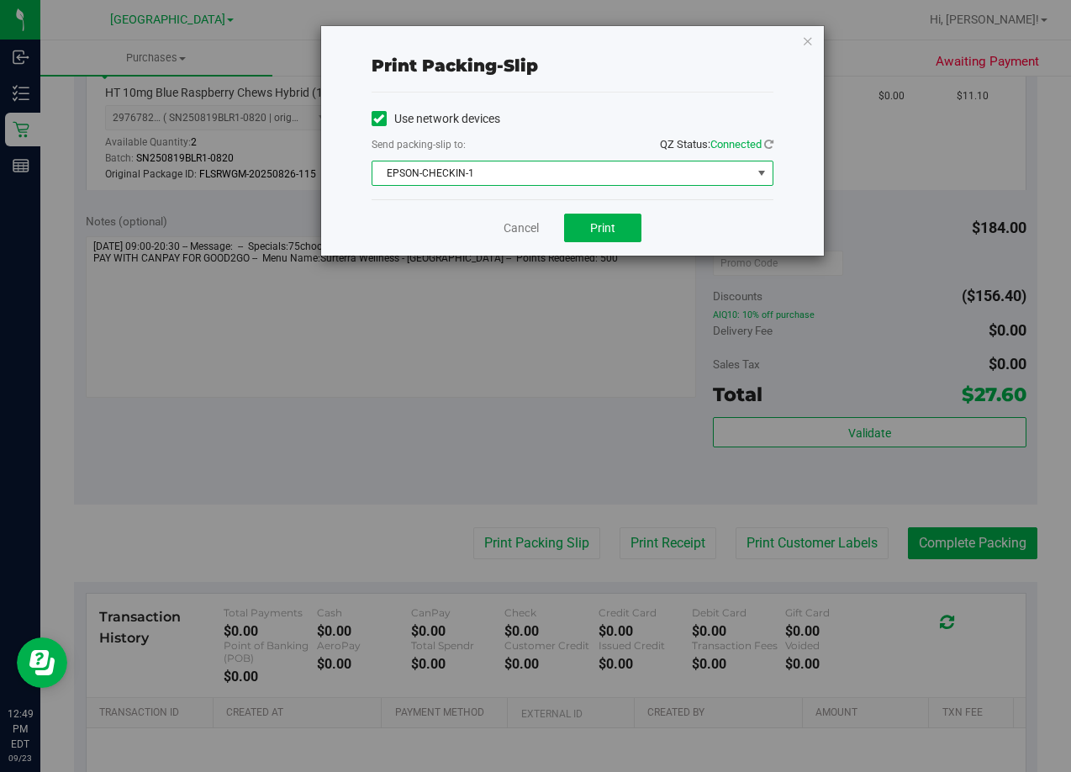
click at [608, 176] on span "EPSON-CHECKIN-1" at bounding box center [562, 173] width 379 height 24
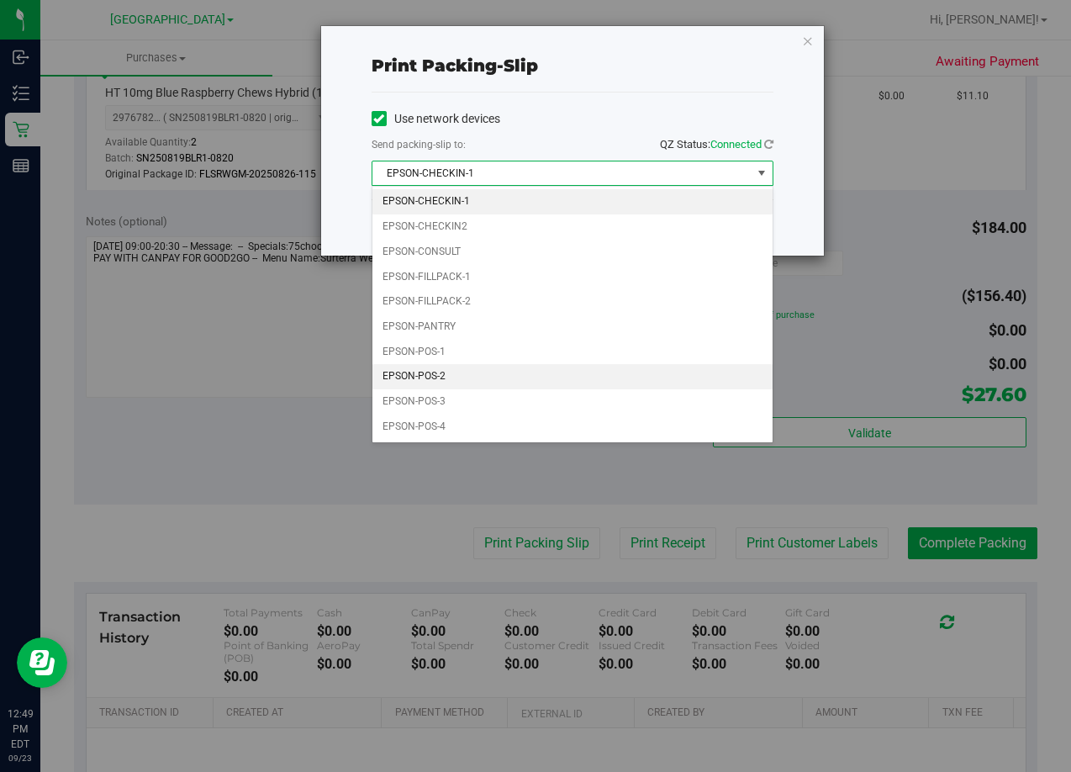
click at [549, 368] on li "EPSON-POS-2" at bounding box center [573, 376] width 400 height 25
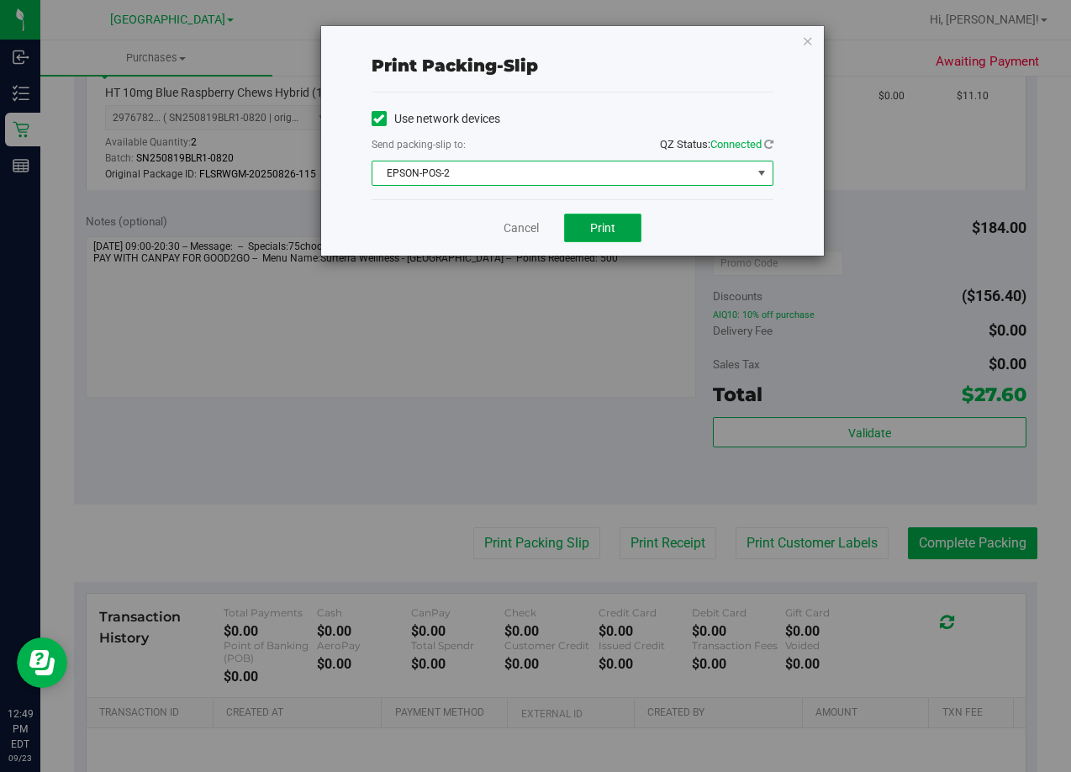
click at [622, 230] on button "Print" at bounding box center [602, 228] width 77 height 29
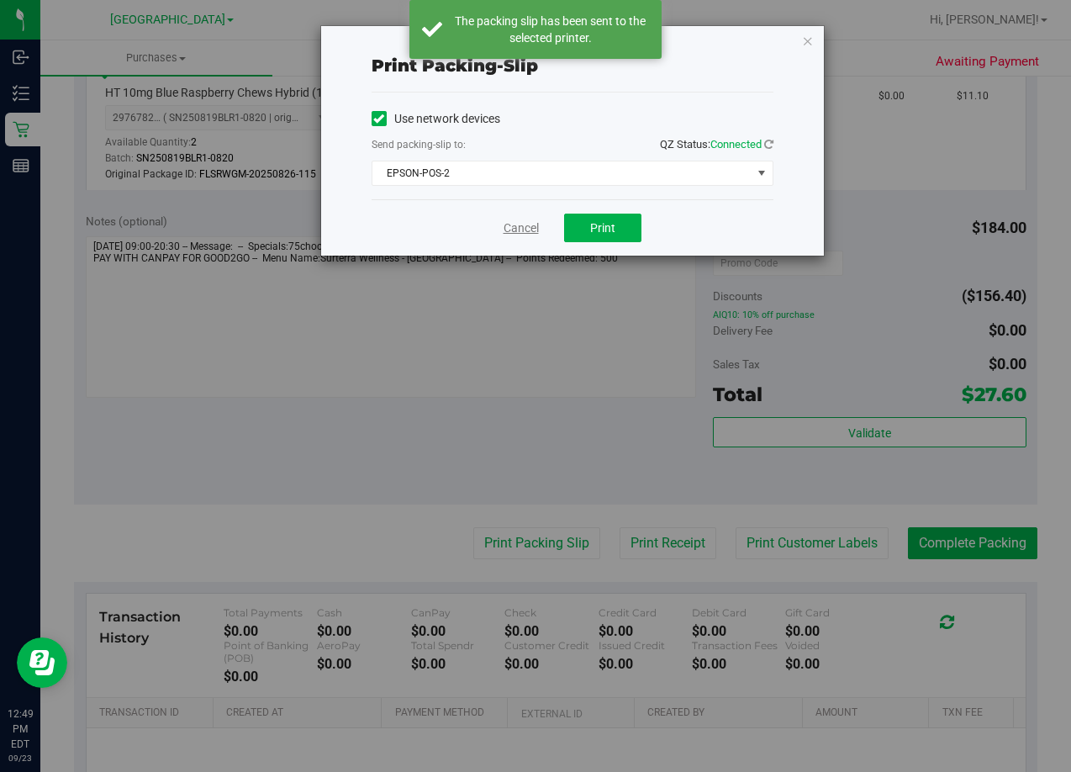
click at [521, 225] on link "Cancel" at bounding box center [521, 228] width 35 height 18
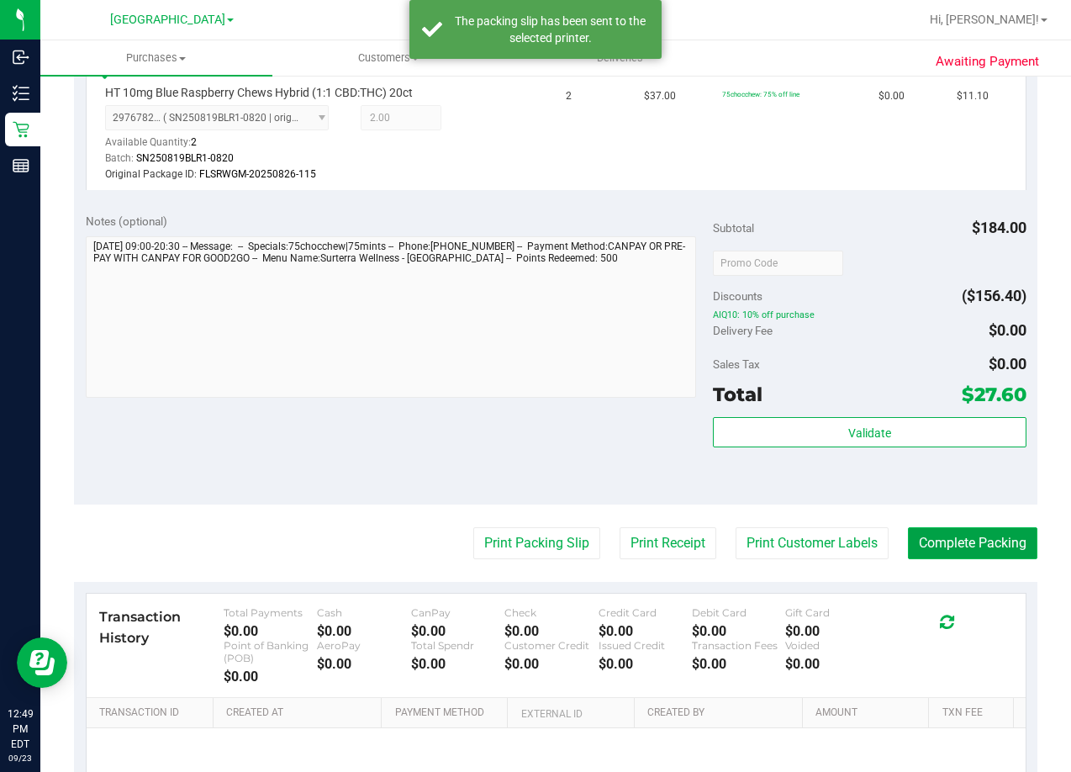
click at [940, 551] on button "Complete Packing" at bounding box center [973, 543] width 130 height 32
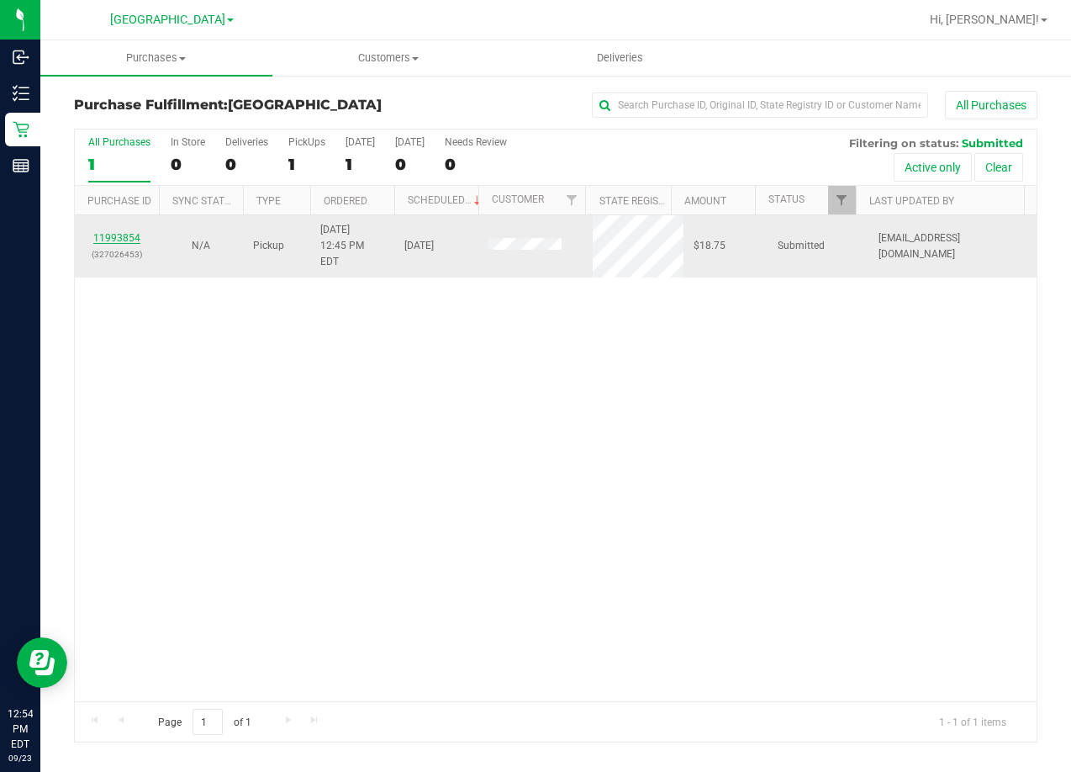
click at [114, 235] on link "11993854" at bounding box center [116, 238] width 47 height 12
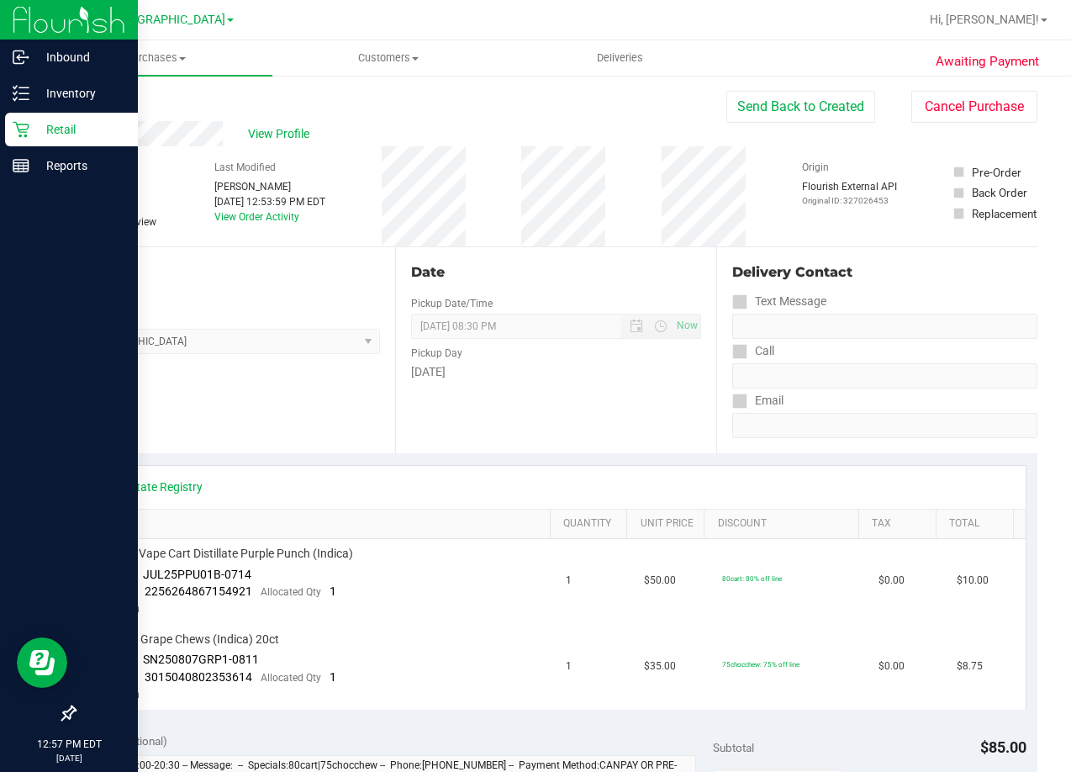
click at [60, 130] on p "Retail" at bounding box center [79, 129] width 101 height 20
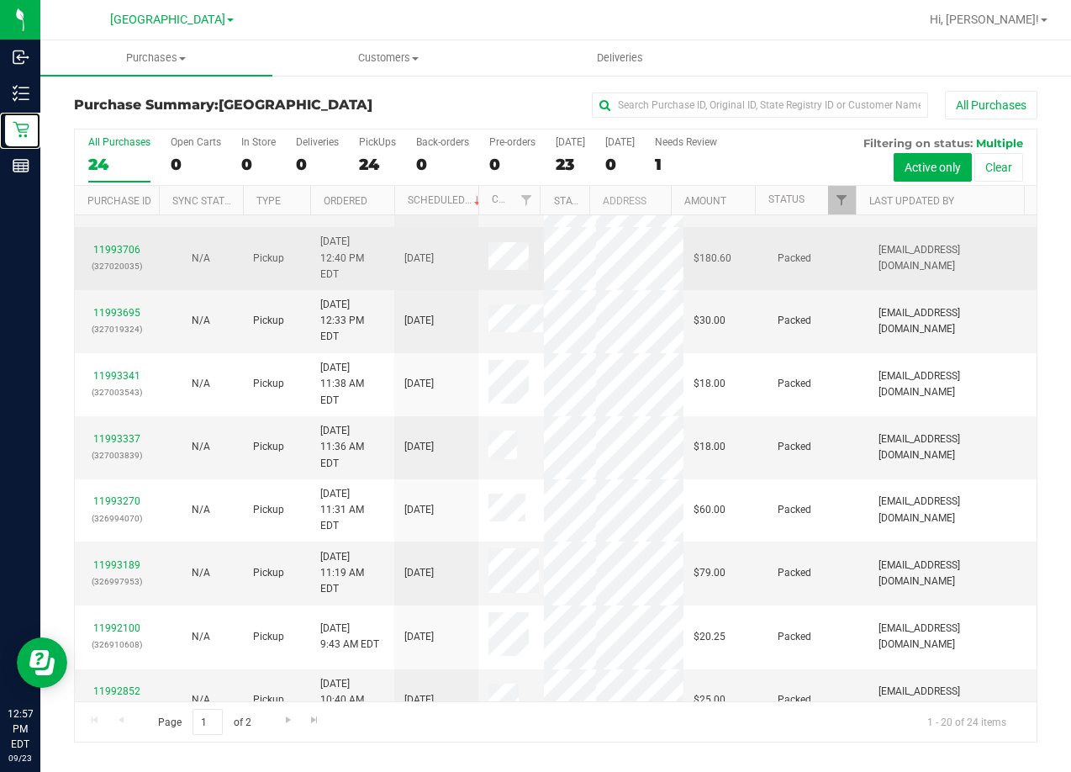
scroll to position [231, 0]
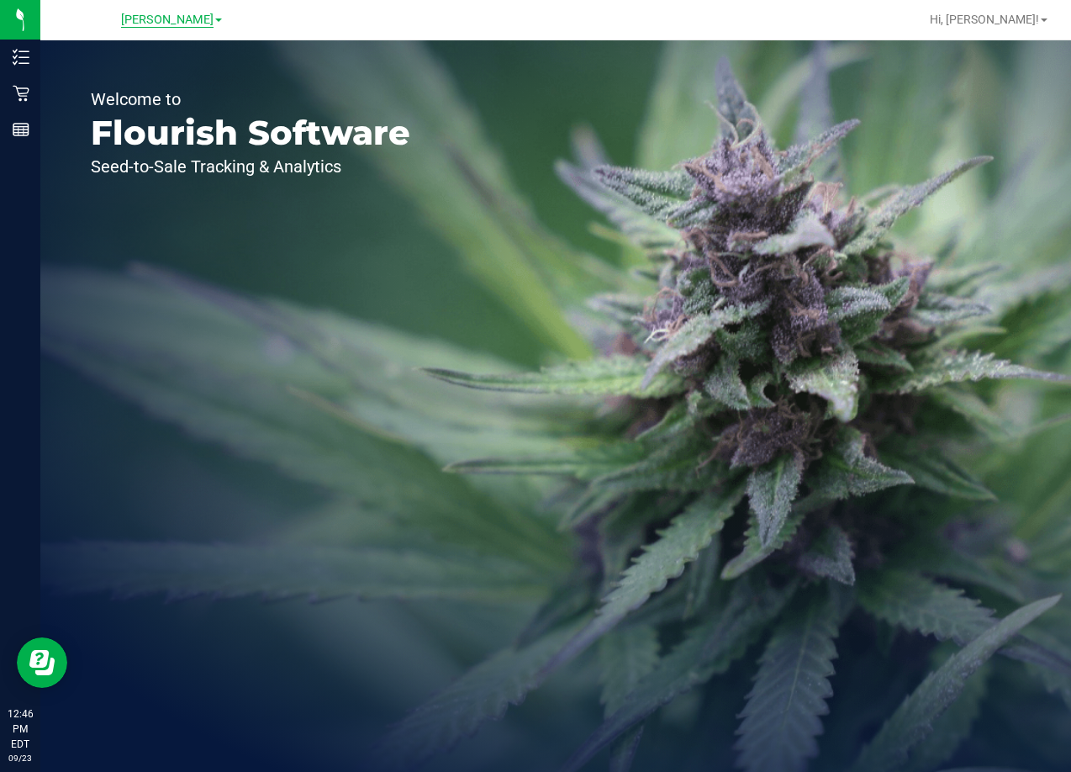
click at [178, 18] on span "[PERSON_NAME]" at bounding box center [167, 20] width 93 height 15
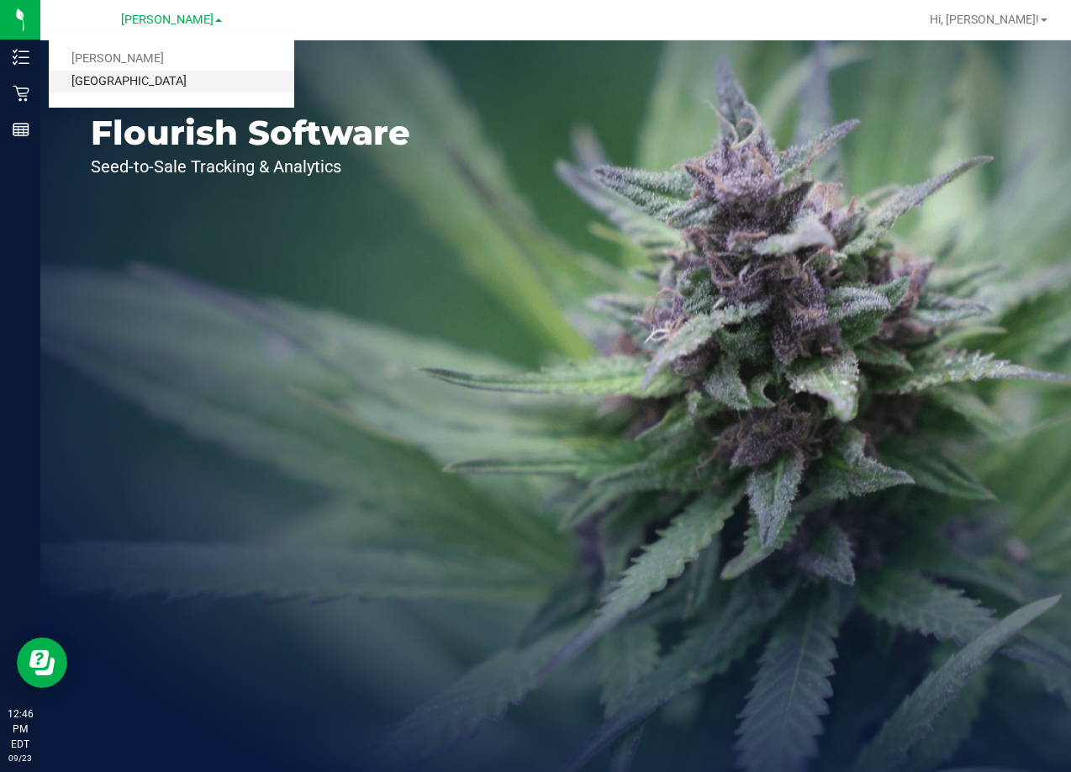
click at [157, 83] on link "[GEOGRAPHIC_DATA]" at bounding box center [172, 82] width 246 height 23
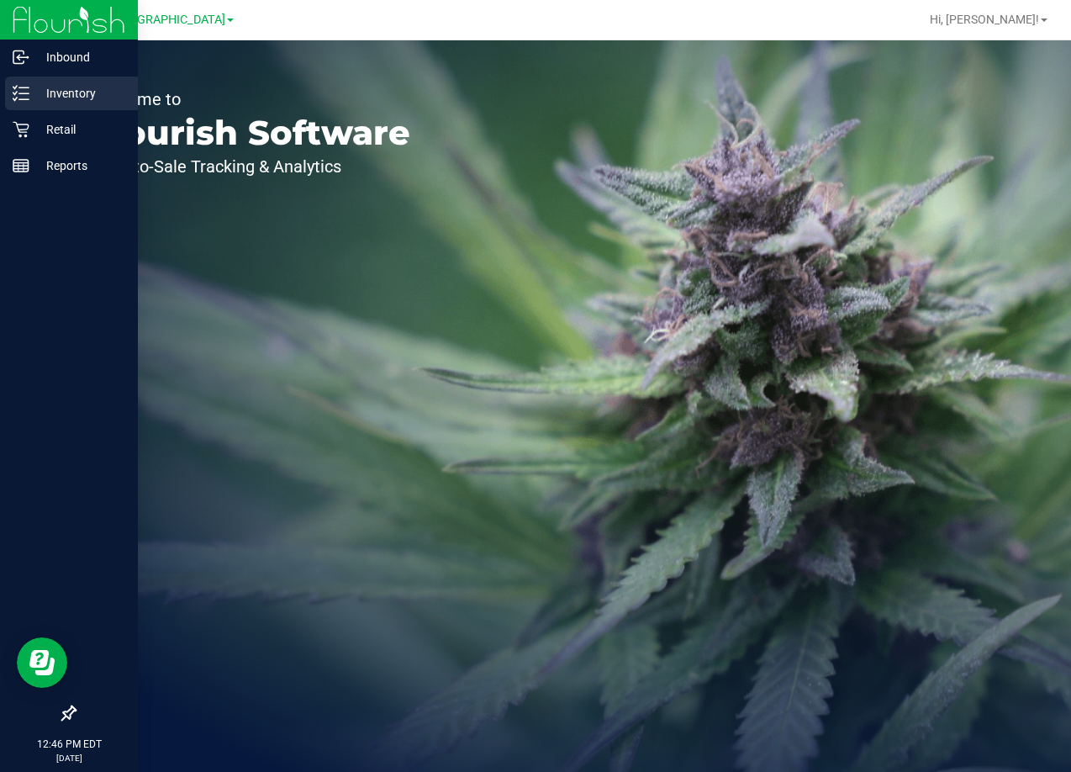
click at [56, 88] on p "Inventory" at bounding box center [79, 93] width 101 height 20
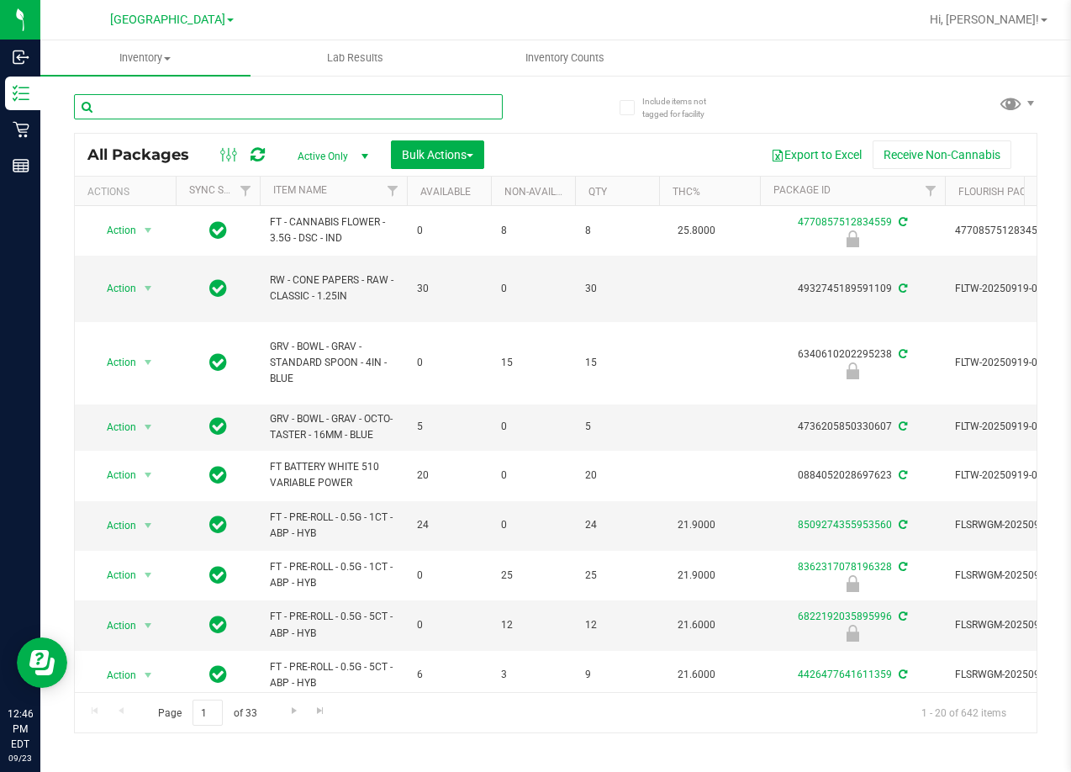
click at [220, 113] on input "text" at bounding box center [288, 106] width 429 height 25
type input "mbl"
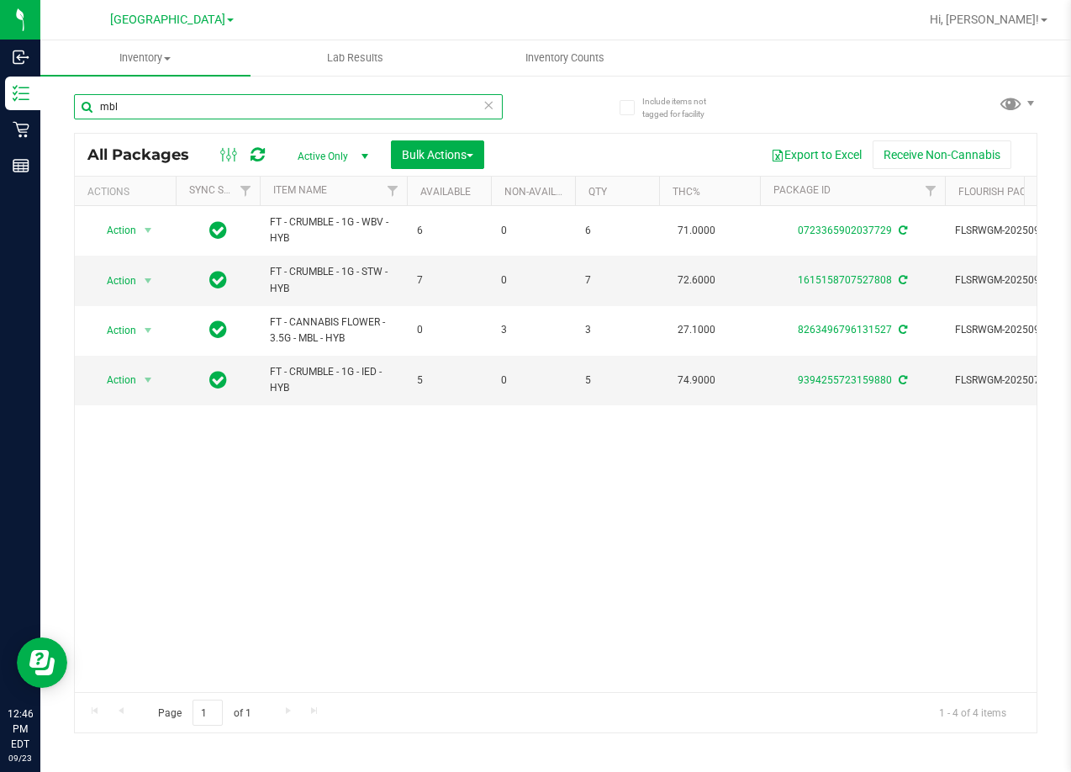
drag, startPoint x: 158, startPoint y: 112, endPoint x: 57, endPoint y: 128, distance: 102.2
click at [57, 128] on div "Include items not tagged for facility mbl All Packages Active Only Active Only …" at bounding box center [555, 330] width 1031 height 513
